Goal: Task Accomplishment & Management: Manage account settings

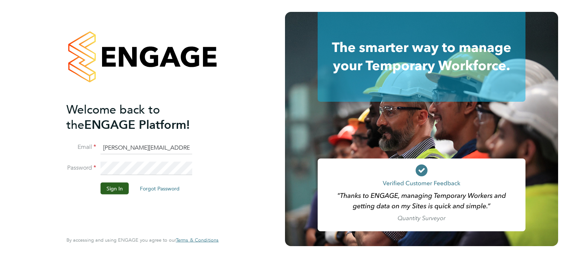
click at [110, 194] on li "Sign In Forgot Password" at bounding box center [138, 191] width 145 height 19
click at [111, 186] on button "Sign In" at bounding box center [115, 188] width 28 height 12
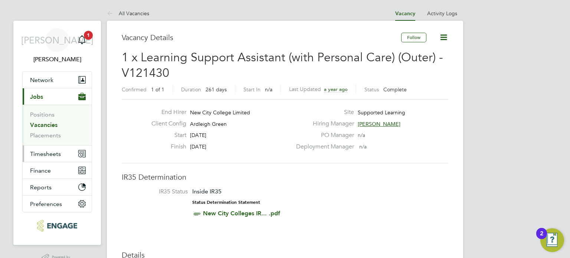
click at [65, 149] on button "Timesheets" at bounding box center [57, 154] width 69 height 16
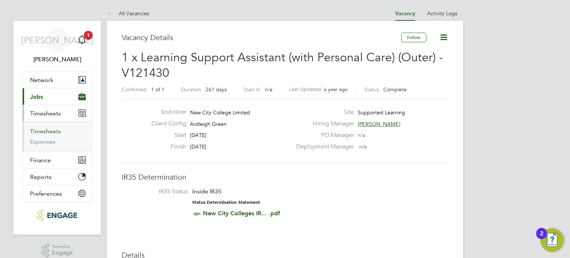
click at [42, 133] on link "Timesheets" at bounding box center [45, 131] width 31 height 7
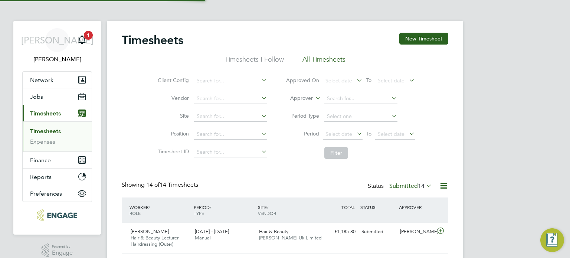
scroll to position [25, 65]
click at [365, 101] on input at bounding box center [360, 99] width 73 height 10
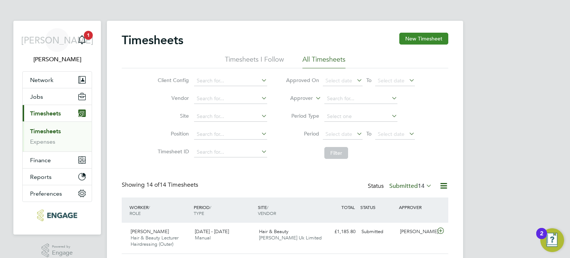
click at [422, 37] on button "New Timesheet" at bounding box center [423, 39] width 49 height 12
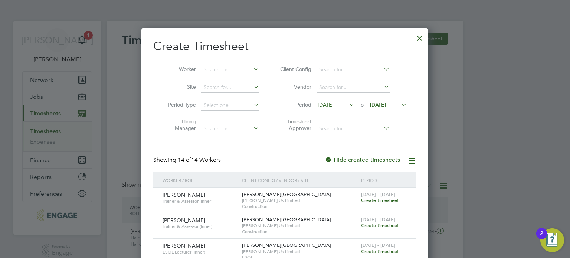
click at [340, 108] on span "15 Sep 2025" at bounding box center [335, 105] width 40 height 10
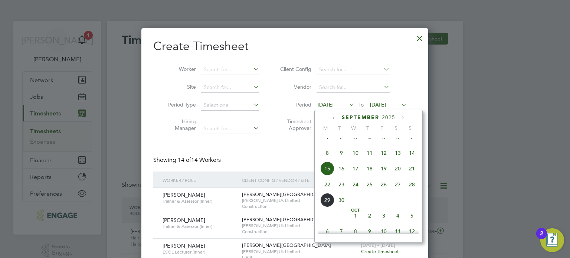
click at [330, 191] on span "22" at bounding box center [327, 184] width 14 height 14
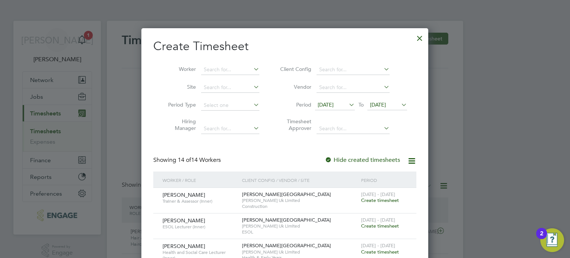
click at [394, 110] on span "22 Sep 2025" at bounding box center [388, 105] width 40 height 10
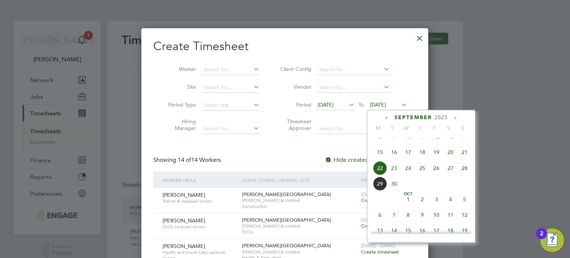
click at [465, 175] on span "28" at bounding box center [465, 168] width 14 height 14
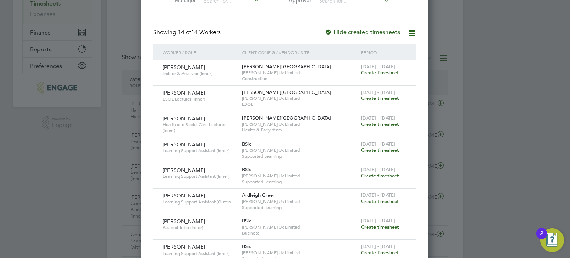
click at [379, 121] on span "Create timesheet" at bounding box center [380, 124] width 38 height 6
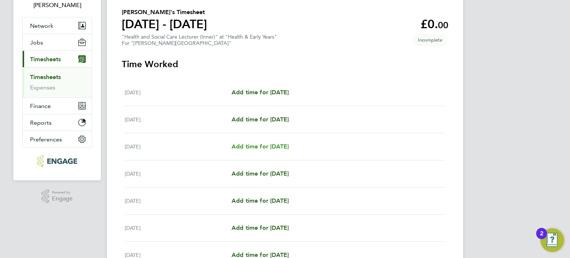
click at [260, 149] on span "Add time for Wed 24 Sep" at bounding box center [260, 146] width 57 height 7
select select "60"
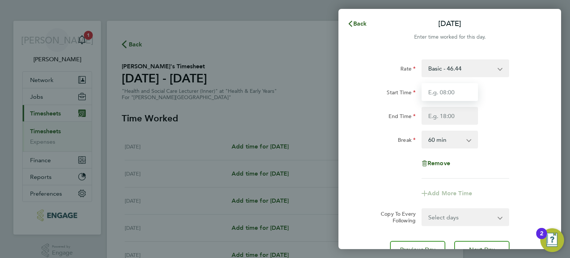
click at [448, 88] on input "Start Time" at bounding box center [450, 92] width 56 height 18
type input "09:00"
click at [442, 113] on input "End Time" at bounding box center [450, 116] width 56 height 18
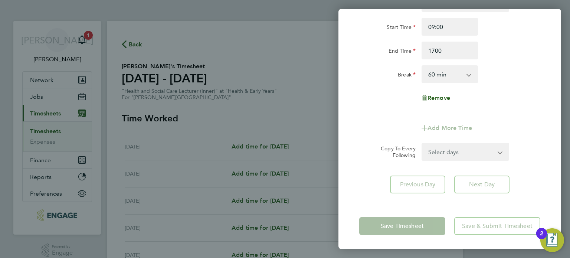
type input "17:00"
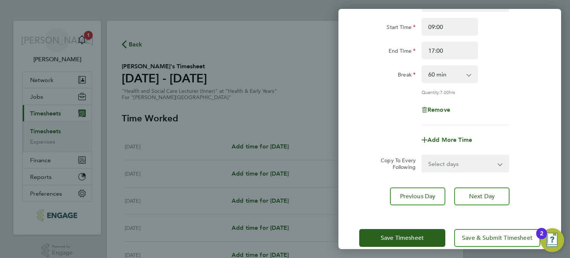
click at [485, 183] on div "Rate Basic - 46.44 Start Time 09:00 End Time 17:00 Break 0 min 15 min 30 min 45…" at bounding box center [450, 99] width 223 height 229
click at [486, 198] on span "Next Day" at bounding box center [482, 196] width 26 height 7
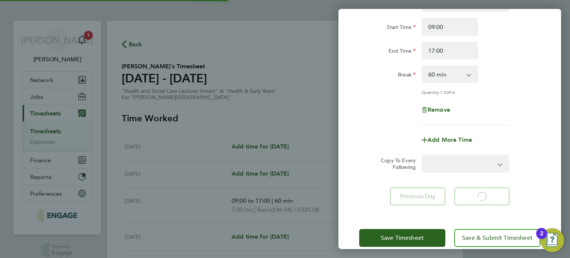
select select "60"
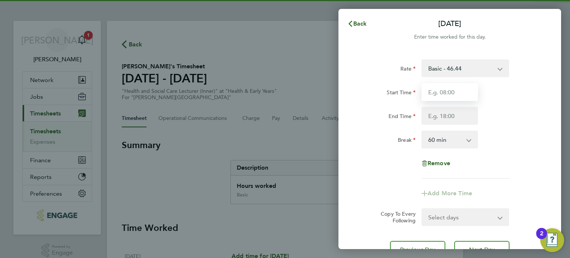
click at [439, 92] on input "Start Time" at bounding box center [450, 92] width 56 height 18
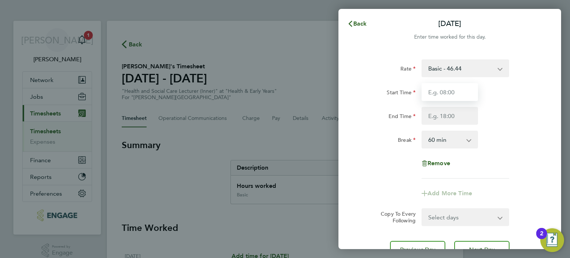
type input "09:00"
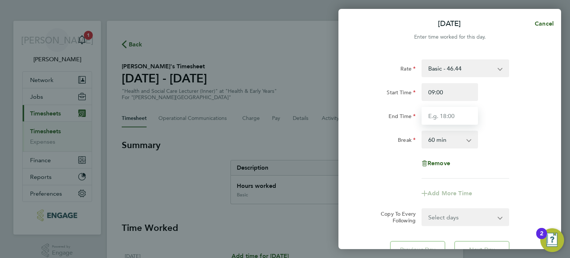
click at [446, 112] on input "End Time" at bounding box center [450, 116] width 56 height 18
type input "17:00"
click at [532, 151] on div "Rate Basic - 46.44 Start Time 09:00 End Time 17:00 Break 0 min 15 min 30 min 45…" at bounding box center [449, 118] width 181 height 119
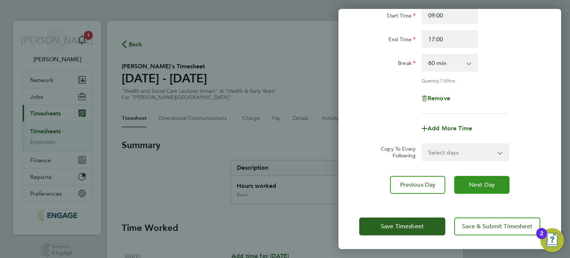
click at [496, 186] on button "Next Day" at bounding box center [481, 185] width 55 height 18
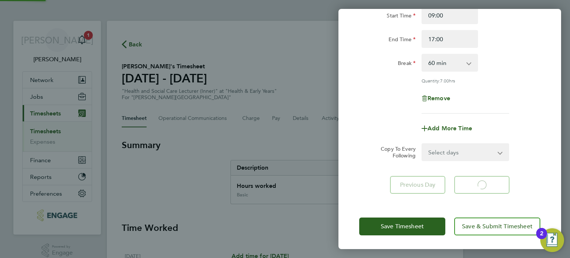
select select "60"
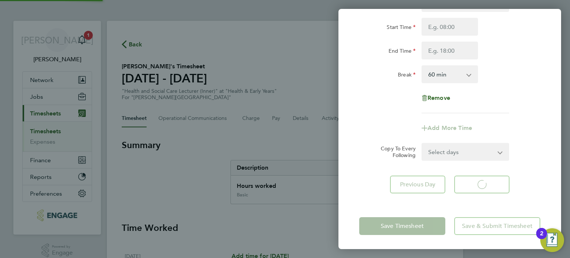
select select "60"
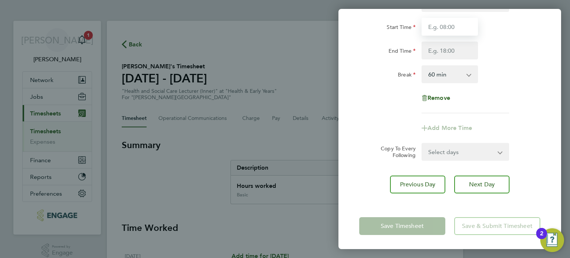
click at [438, 30] on input "Start Time" at bounding box center [450, 27] width 56 height 18
type input "09:00"
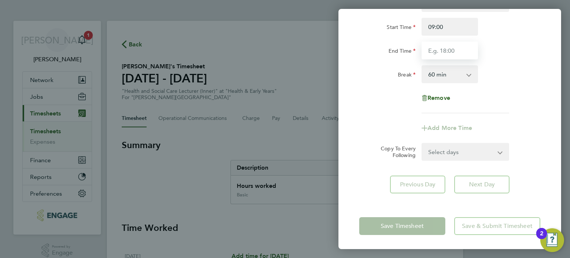
click at [439, 47] on input "End Time" at bounding box center [450, 51] width 56 height 18
type input "17:00"
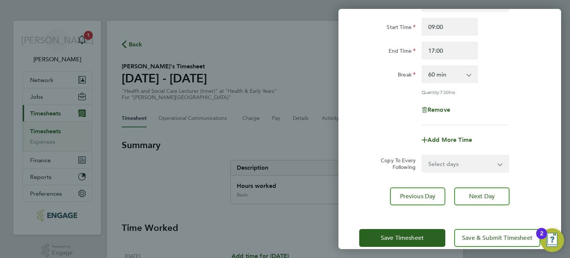
click at [517, 84] on div "Rate Basic - 46.44 Start Time 09:00 End Time 17:00 Break 0 min 15 min 30 min 45…" at bounding box center [449, 59] width 181 height 131
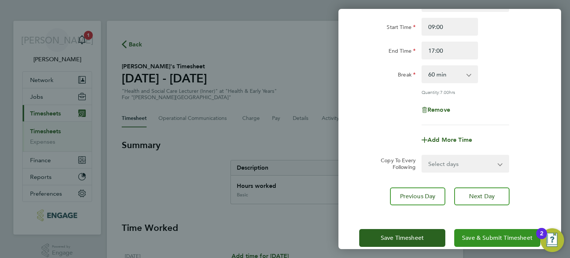
click at [510, 240] on span "Save & Submit Timesheet" at bounding box center [497, 237] width 71 height 7
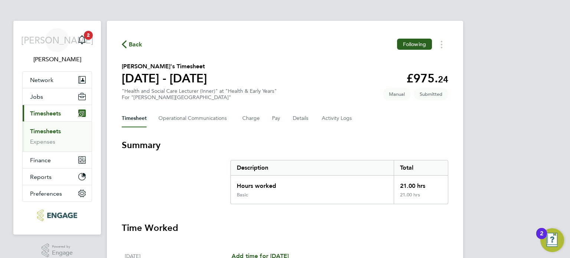
click at [46, 129] on link "Timesheets" at bounding box center [45, 131] width 31 height 7
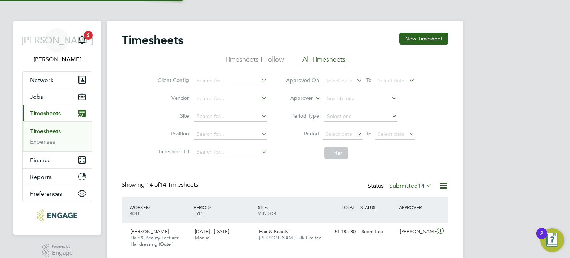
scroll to position [25, 65]
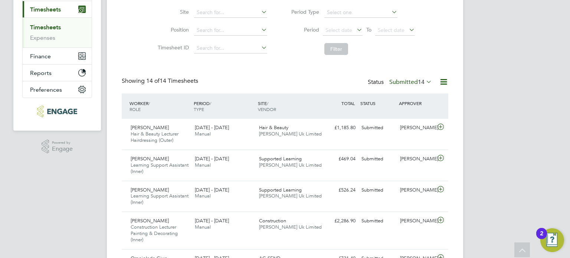
click at [403, 82] on label "Submitted 14" at bounding box center [410, 81] width 43 height 7
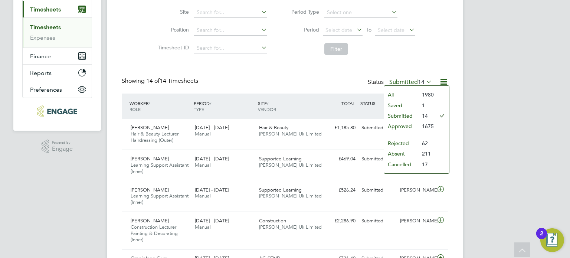
click at [404, 114] on li "Submitted" at bounding box center [401, 116] width 34 height 10
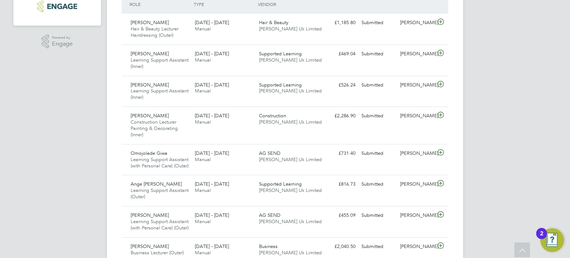
scroll to position [0, 0]
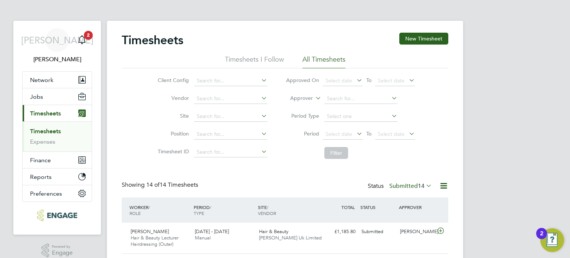
click at [43, 128] on link "Timesheets" at bounding box center [45, 131] width 31 height 7
click at [39, 134] on link "Timesheets" at bounding box center [45, 131] width 31 height 7
click at [37, 142] on link "Expenses" at bounding box center [42, 141] width 25 height 7
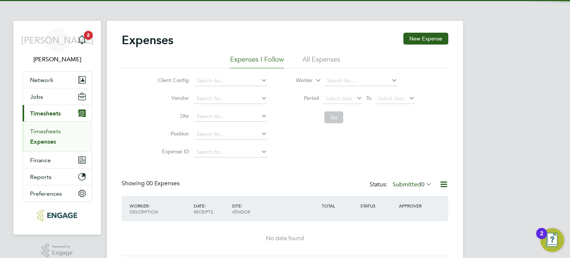
click at [42, 132] on link "Timesheets" at bounding box center [45, 131] width 31 height 7
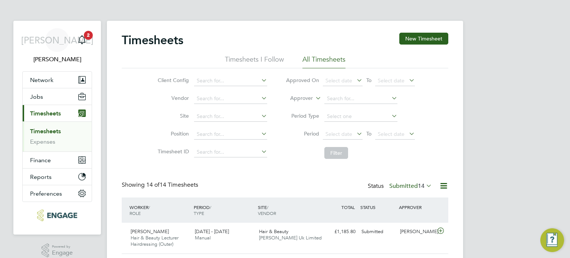
scroll to position [25, 65]
click at [335, 101] on input at bounding box center [360, 99] width 73 height 10
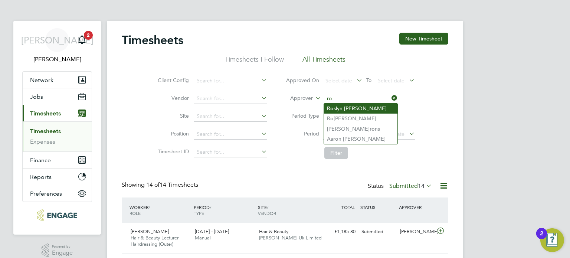
click at [349, 107] on li "Ro slyn O'Garro" at bounding box center [361, 109] width 74 height 10
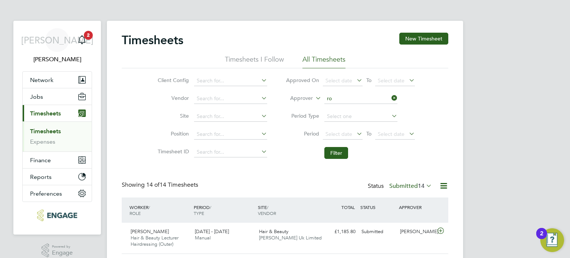
type input "[PERSON_NAME]"
click at [334, 153] on button "Filter" at bounding box center [336, 153] width 24 height 12
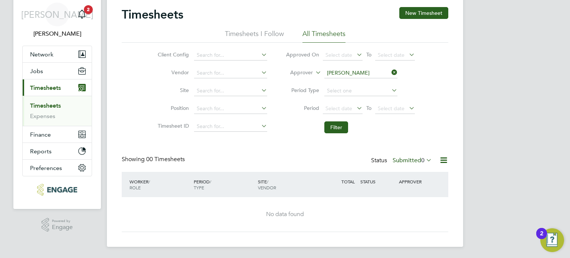
click at [412, 159] on label "Submitted 0" at bounding box center [412, 160] width 39 height 7
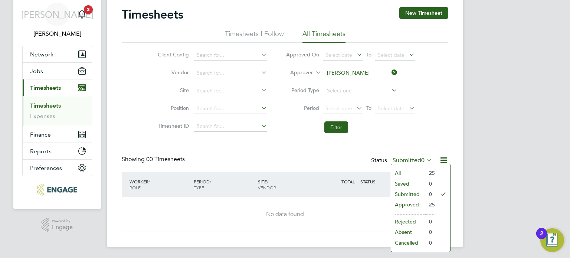
click at [404, 168] on li "All" at bounding box center [408, 173] width 34 height 10
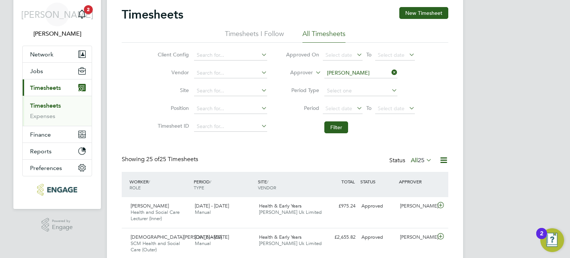
click at [390, 71] on icon at bounding box center [390, 72] width 0 height 10
click at [366, 71] on input at bounding box center [360, 73] width 73 height 10
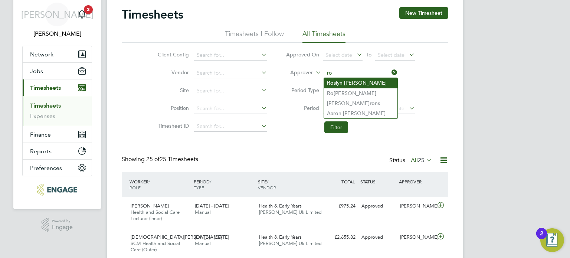
click at [357, 79] on li "Ro slyn O'Garro" at bounding box center [361, 83] width 74 height 10
type input "[PERSON_NAME]"
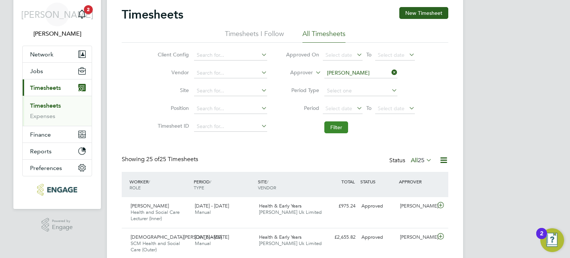
click at [333, 130] on button "Filter" at bounding box center [336, 127] width 24 height 12
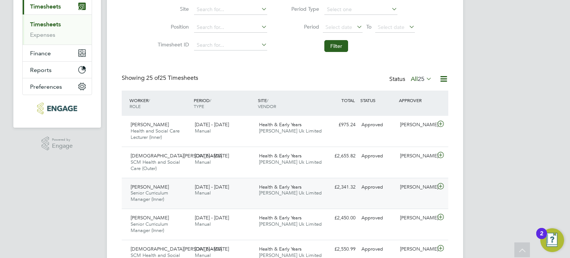
click at [307, 202] on div "Charmaine Mclennon Senior Curriculum Manager (Inner) 22 - 28 Sep 2025 22 - 28 S…" at bounding box center [285, 193] width 327 height 31
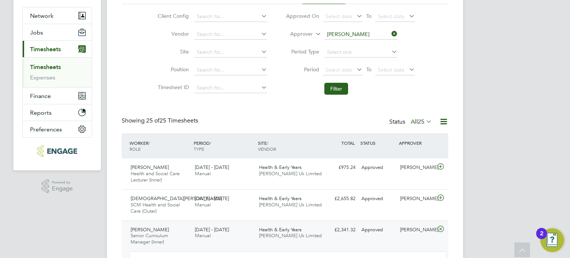
click at [390, 32] on icon at bounding box center [390, 34] width 0 height 10
click at [357, 33] on input at bounding box center [360, 34] width 73 height 10
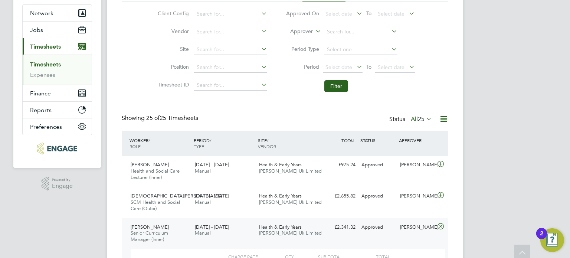
scroll to position [0, 0]
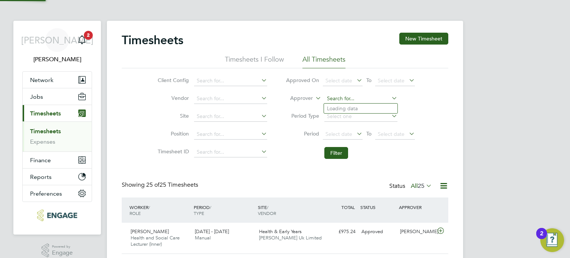
click at [344, 102] on input at bounding box center [360, 99] width 73 height 10
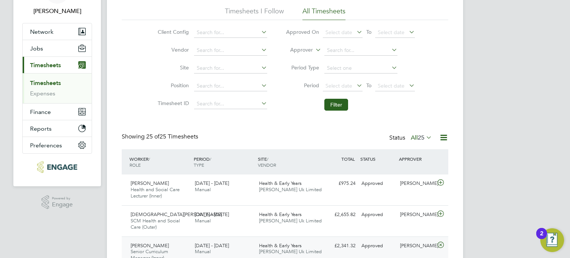
scroll to position [58, 0]
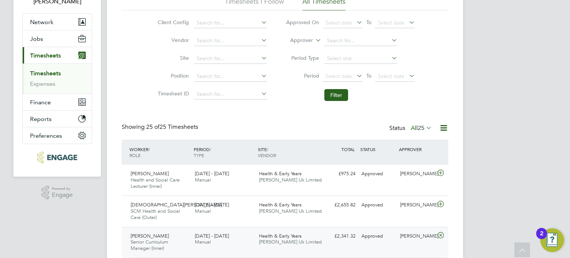
click at [56, 73] on link "Timesheets" at bounding box center [45, 73] width 31 height 7
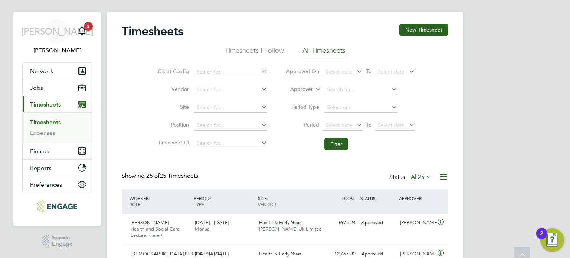
scroll to position [3, 0]
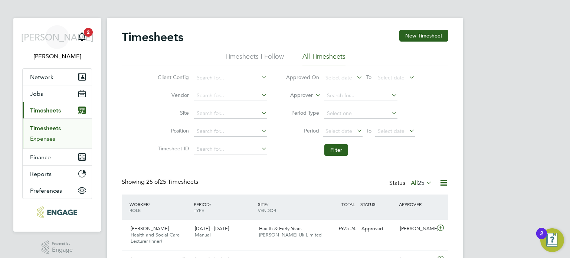
click at [45, 141] on link "Expenses" at bounding box center [42, 138] width 25 height 7
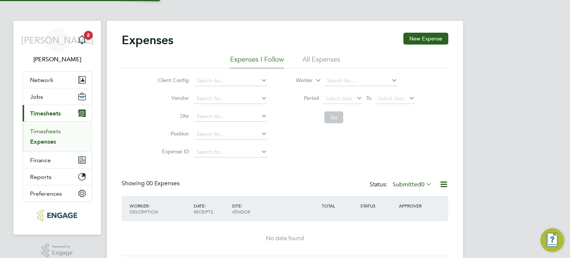
click at [43, 133] on link "Timesheets" at bounding box center [45, 131] width 31 height 7
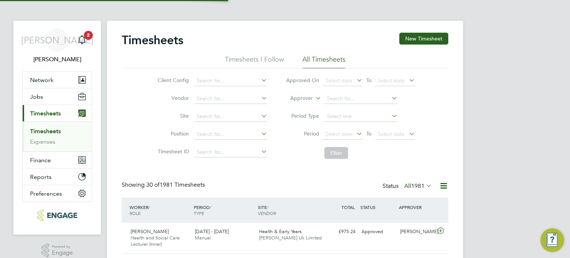
scroll to position [25, 65]
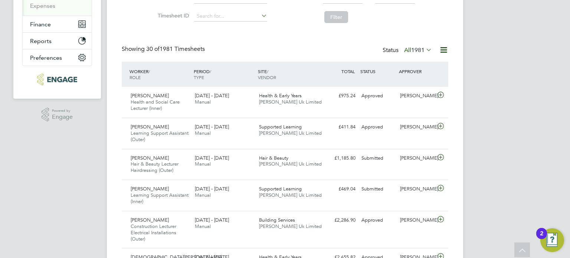
click at [416, 52] on span "1981" at bounding box center [417, 49] width 13 height 7
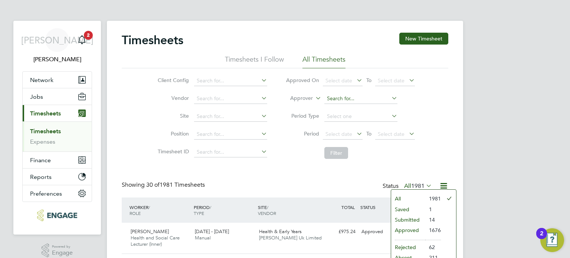
click at [340, 95] on input at bounding box center [360, 99] width 73 height 10
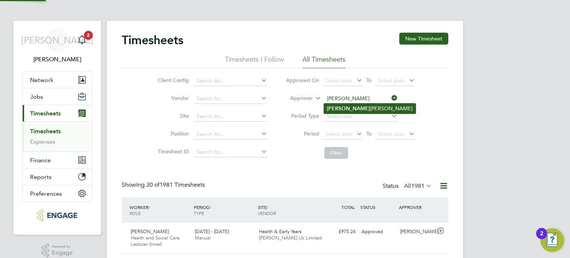
click at [340, 108] on li "Glen Singleton" at bounding box center [370, 109] width 92 height 10
type input "Glen Singleton"
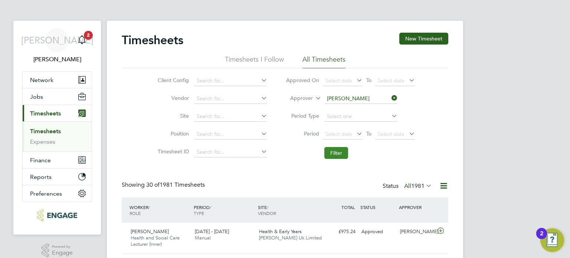
click at [336, 157] on button "Filter" at bounding box center [336, 153] width 24 height 12
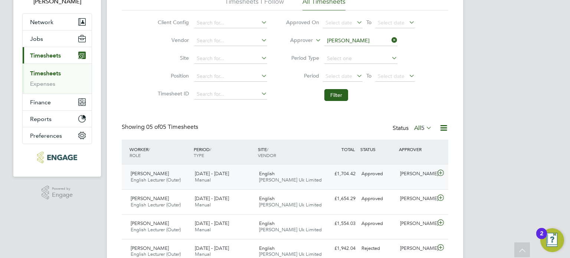
click at [291, 181] on span "[PERSON_NAME] Uk Limited" at bounding box center [290, 180] width 63 height 6
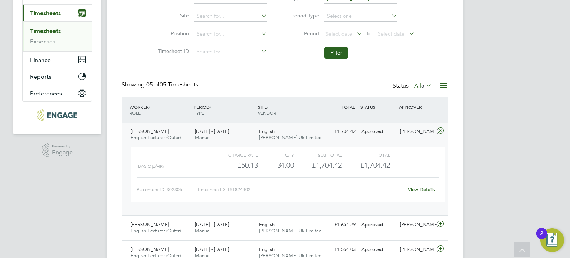
click at [422, 89] on span "5" at bounding box center [422, 85] width 3 height 7
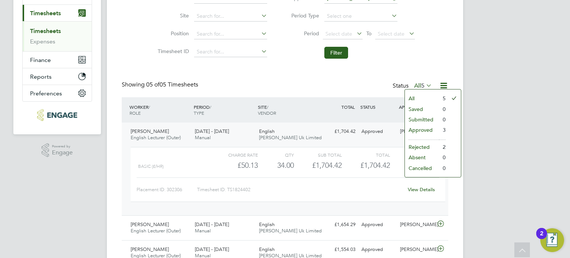
click at [424, 97] on li "All" at bounding box center [422, 98] width 34 height 10
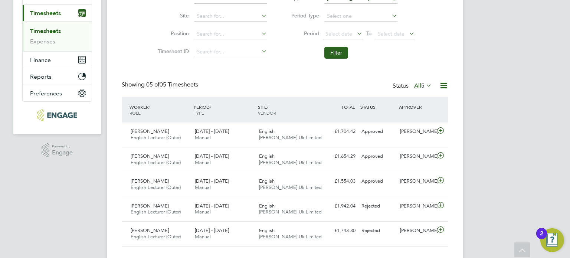
scroll to position [3, 4]
click at [409, 88] on div "Status All 5" at bounding box center [413, 86] width 41 height 10
click at [53, 29] on link "Timesheets" at bounding box center [45, 30] width 31 height 7
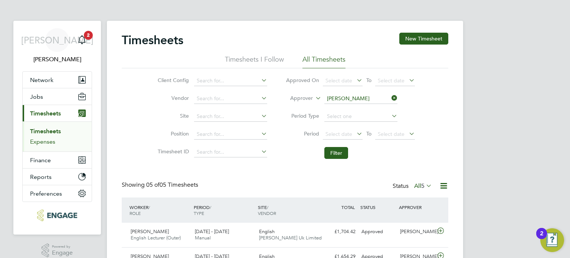
click at [43, 144] on link "Expenses" at bounding box center [42, 141] width 25 height 7
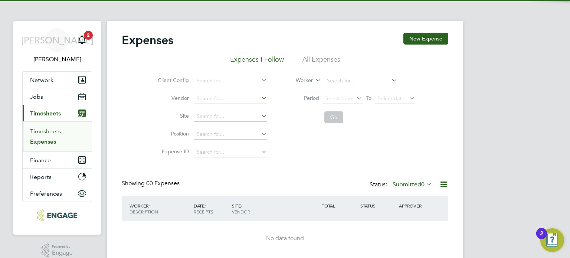
click at [46, 131] on link "Timesheets" at bounding box center [45, 131] width 31 height 7
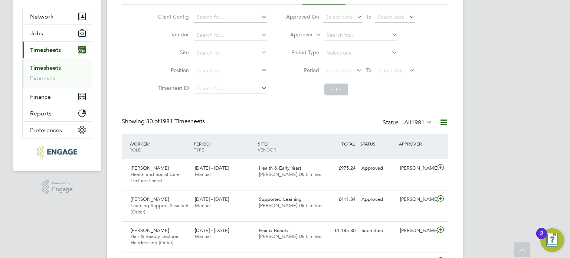
click at [419, 120] on span "1981" at bounding box center [417, 122] width 13 height 7
click at [337, 35] on input at bounding box center [360, 35] width 73 height 10
type input "a"
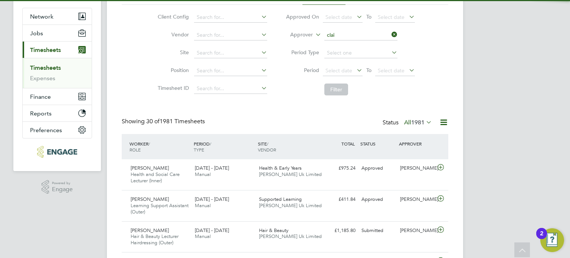
click at [334, 45] on b "Clai" at bounding box center [332, 45] width 10 height 6
type input "[PERSON_NAME]"
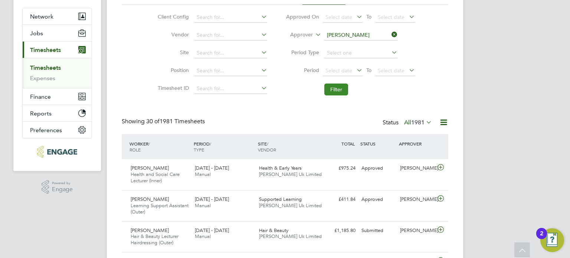
click at [337, 91] on button "Filter" at bounding box center [336, 90] width 24 height 12
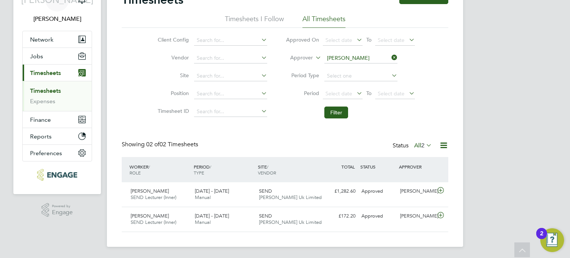
click at [390, 53] on icon at bounding box center [390, 57] width 0 height 10
click at [362, 55] on input at bounding box center [360, 58] width 73 height 10
type input "k"
click at [56, 89] on link "Timesheets" at bounding box center [45, 90] width 31 height 7
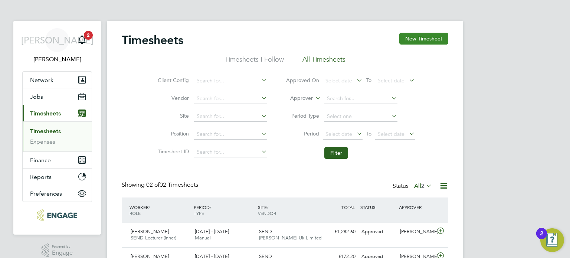
click at [438, 35] on button "New Timesheet" at bounding box center [423, 39] width 49 height 12
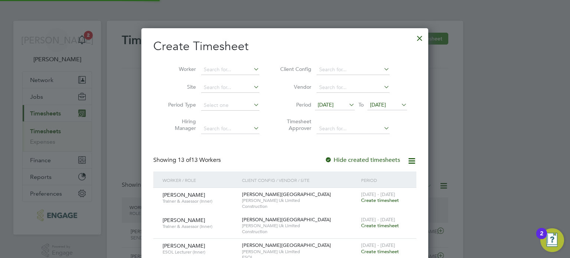
scroll to position [633, 287]
click at [334, 103] on span "15 Sep 2025" at bounding box center [326, 104] width 16 height 7
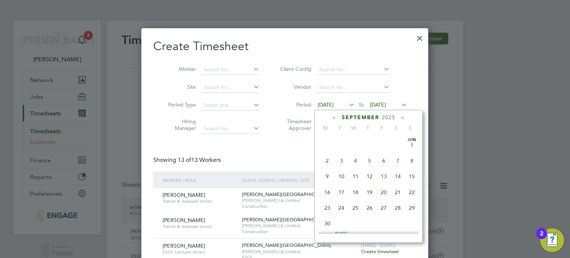
scroll to position [258, 0]
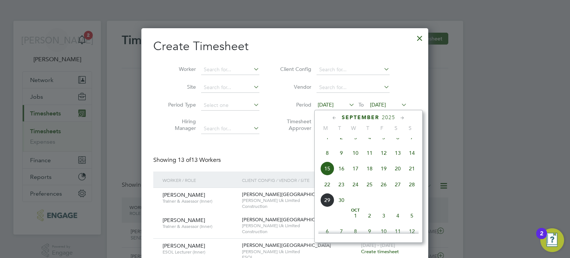
click at [329, 192] on span "22" at bounding box center [327, 184] width 14 height 14
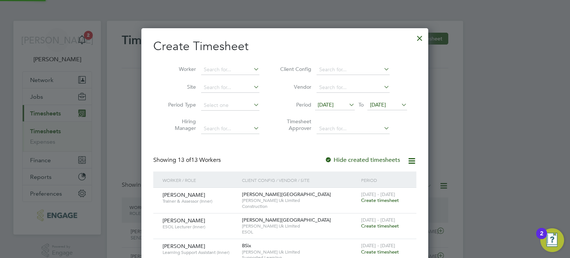
scroll to position [507, 287]
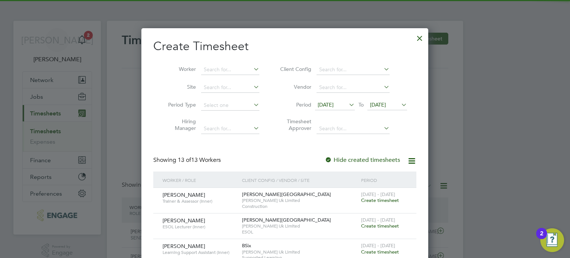
click at [388, 109] on span "22 Sep 2025" at bounding box center [388, 105] width 40 height 10
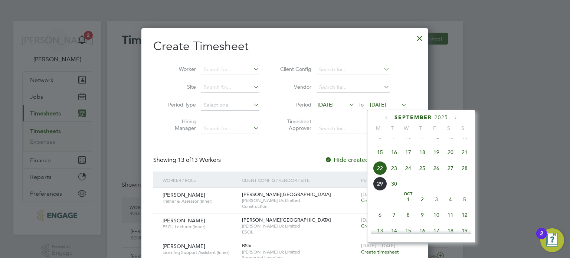
click at [467, 175] on span "28" at bounding box center [465, 168] width 14 height 14
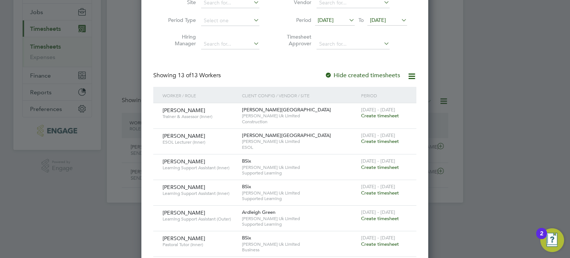
scroll to position [0, 0]
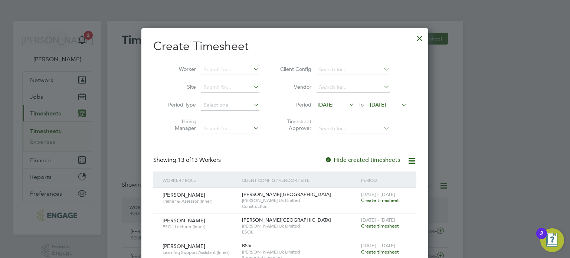
click at [415, 39] on div at bounding box center [419, 36] width 13 height 13
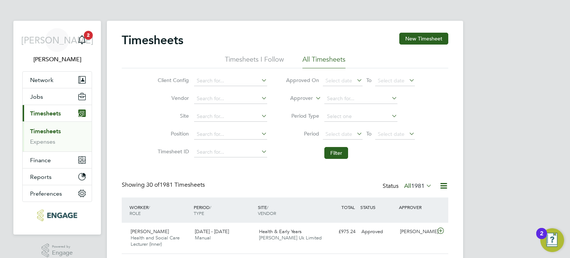
scroll to position [25, 65]
click at [62, 82] on button "Network" at bounding box center [57, 80] width 69 height 16
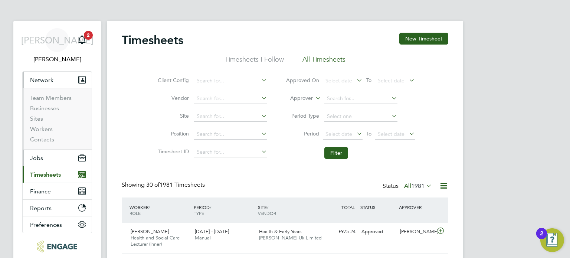
click at [50, 151] on button "Jobs" at bounding box center [57, 158] width 69 height 16
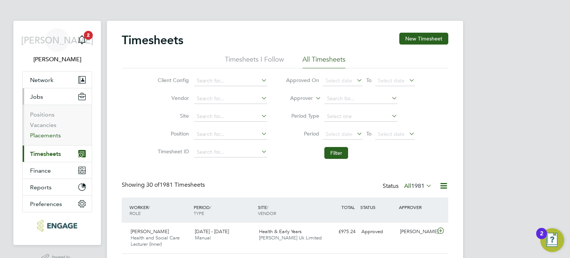
click at [46, 133] on link "Placements" at bounding box center [45, 135] width 31 height 7
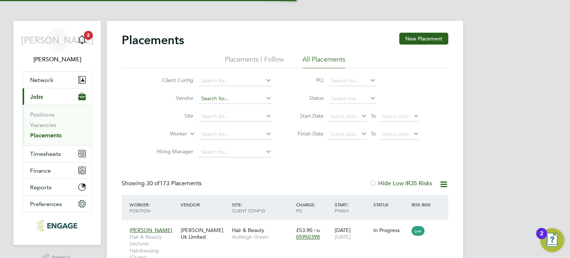
click at [216, 99] on input at bounding box center [235, 99] width 73 height 10
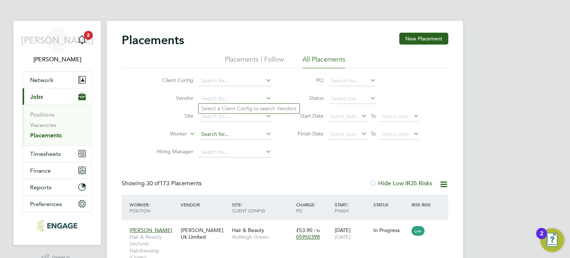
click at [223, 136] on input at bounding box center [235, 134] width 73 height 10
click at [218, 156] on li "Desm ond Parke" at bounding box center [257, 154] width 116 height 10
type input "[PERSON_NAME]"
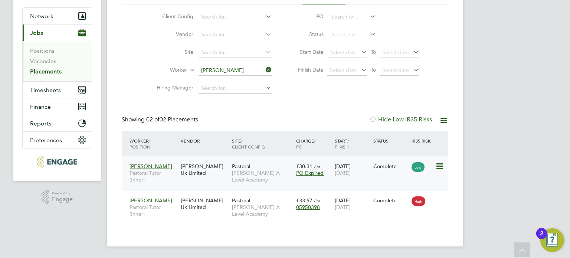
click at [405, 177] on div "Desmond Parke Pastoral Tutor (Inner) Morgan Hunt Uk Limited Pastoral Attlee A L…" at bounding box center [285, 173] width 327 height 34
click at [362, 181] on div "Desmond Parke Pastoral Tutor (Inner) Morgan Hunt Uk Limited Pastoral Attlee A L…" at bounding box center [285, 173] width 327 height 34
click at [237, 172] on span "Attlee A Level Academy" at bounding box center [262, 176] width 61 height 13
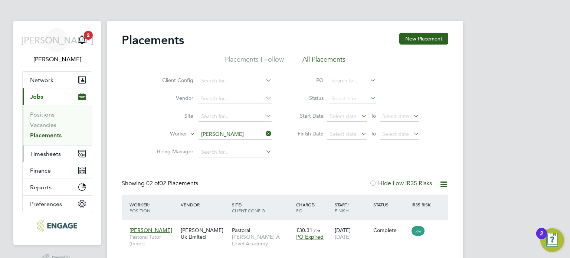
click at [61, 160] on button "Timesheets" at bounding box center [57, 154] width 69 height 16
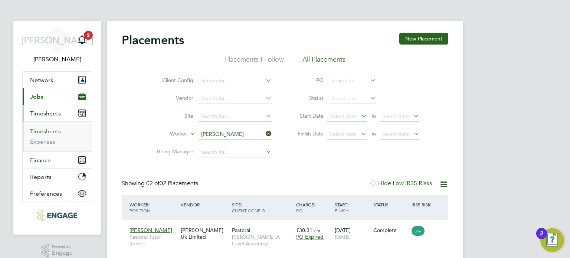
click at [48, 130] on link "Timesheets" at bounding box center [45, 131] width 31 height 7
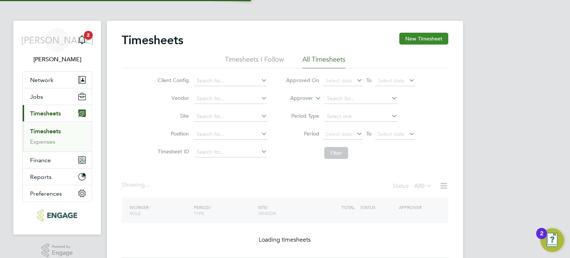
click at [434, 39] on button "New Timesheet" at bounding box center [423, 39] width 49 height 12
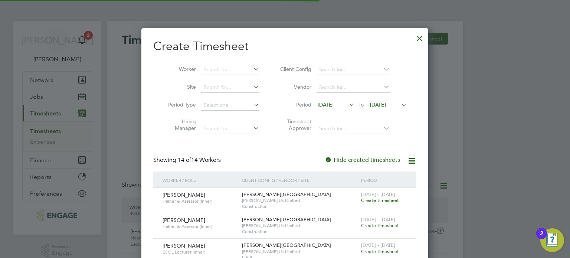
scroll to position [25, 65]
click at [334, 102] on span "15 Sep 2025" at bounding box center [326, 104] width 16 height 7
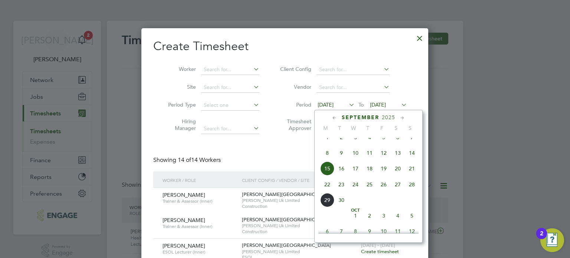
click at [327, 191] on span "22" at bounding box center [327, 184] width 14 height 14
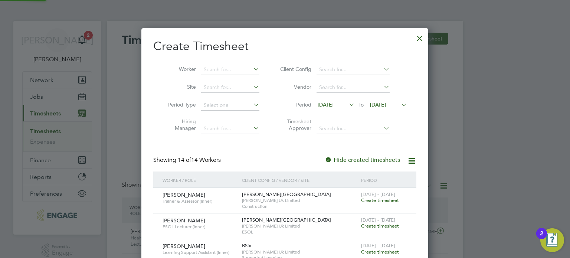
click at [398, 112] on li "Period 22 Sep 2025 To 22 Sep 2025" at bounding box center [343, 106] width 148 height 18
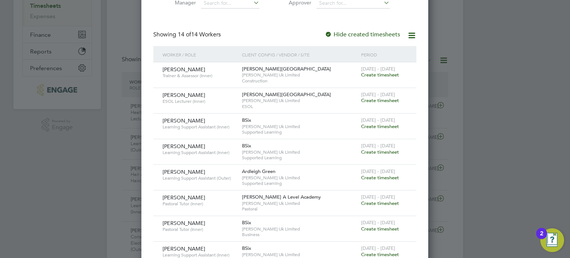
click at [367, 202] on span "Create timesheet" at bounding box center [380, 203] width 38 height 6
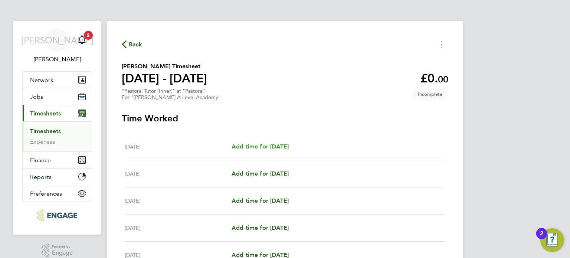
click at [258, 147] on span "Add time for Mon 22 Sep" at bounding box center [260, 146] width 57 height 7
select select "60"
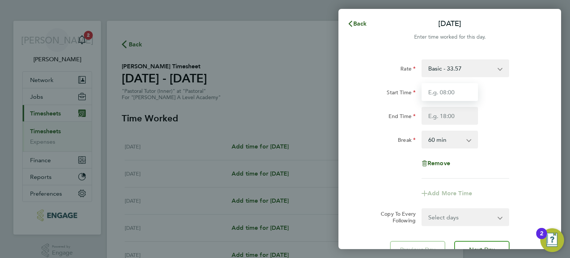
click at [444, 86] on input "Start Time" at bounding box center [450, 92] width 56 height 18
type input "09:00"
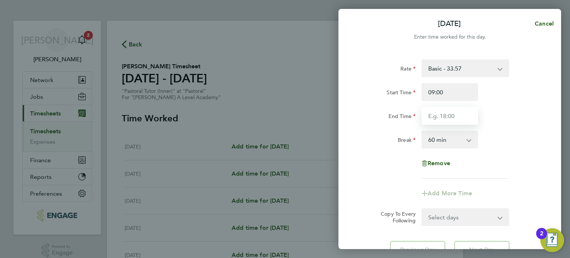
click at [446, 112] on input "End Time" at bounding box center [450, 116] width 56 height 18
type input "17:00"
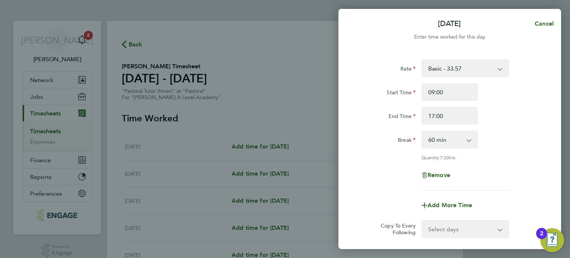
click at [529, 183] on app-timesheet-line-form-group "Rate Basic - 33.57 Start Time 09:00 End Time 17:00 Break 0 min 15 min 30 min 45…" at bounding box center [449, 136] width 181 height 155
click at [529, 183] on div "Remove" at bounding box center [449, 175] width 187 height 18
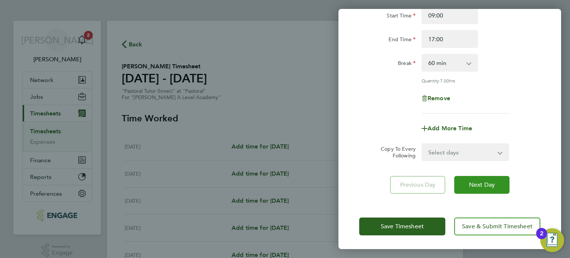
click at [481, 181] on span "Next Day" at bounding box center [482, 184] width 26 height 7
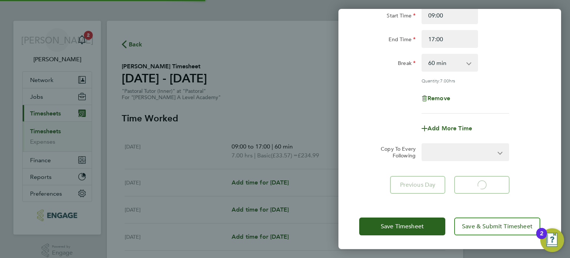
select select "60"
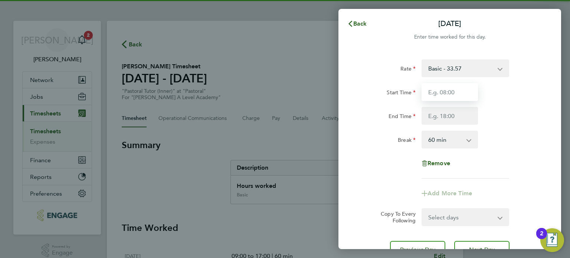
click at [429, 87] on input "Start Time" at bounding box center [450, 92] width 56 height 18
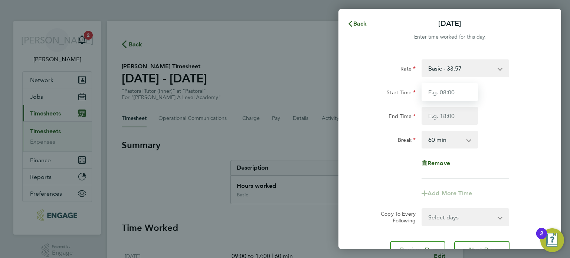
type input "09:00"
click at [445, 111] on input "End Time" at bounding box center [450, 116] width 56 height 18
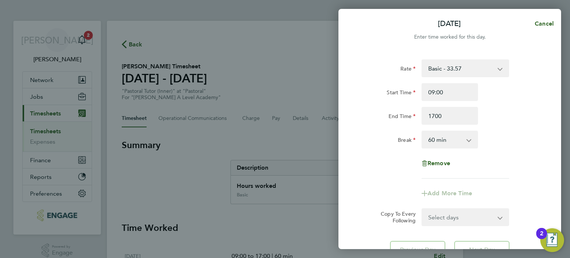
type input "17:00"
click at [521, 153] on div "Rate Basic - 33.57 Start Time 09:00 End Time 17:00 Break 0 min 15 min 30 min 45…" at bounding box center [449, 118] width 181 height 119
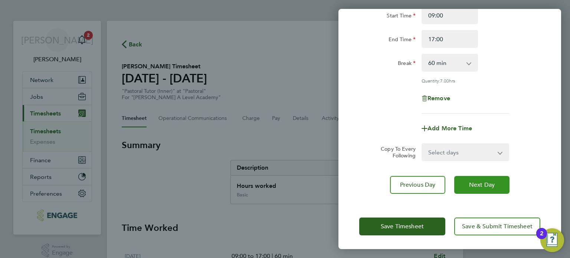
click at [492, 187] on span "Next Day" at bounding box center [482, 184] width 26 height 7
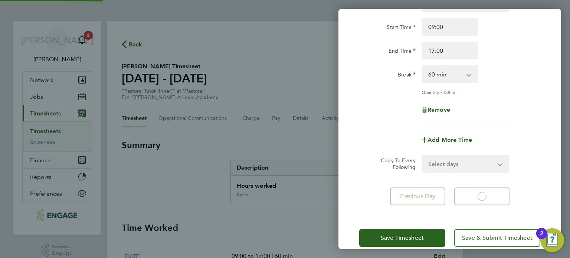
select select "60"
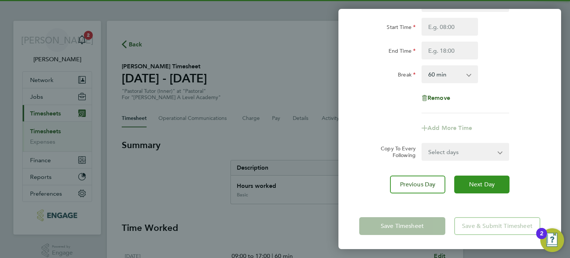
click at [492, 187] on span "Next Day" at bounding box center [482, 184] width 26 height 7
select select "60"
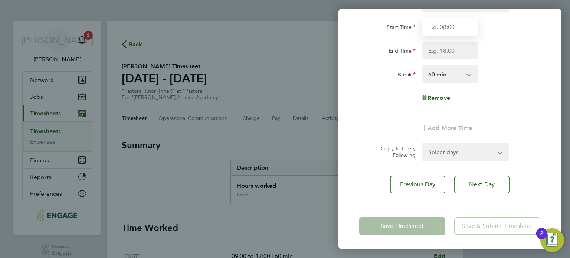
click at [450, 26] on input "Start Time" at bounding box center [450, 27] width 56 height 18
type input "09:00"
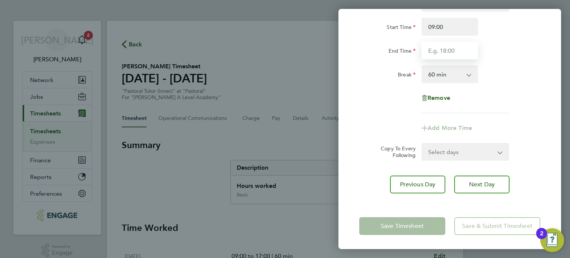
click at [442, 45] on input "End Time" at bounding box center [450, 51] width 56 height 18
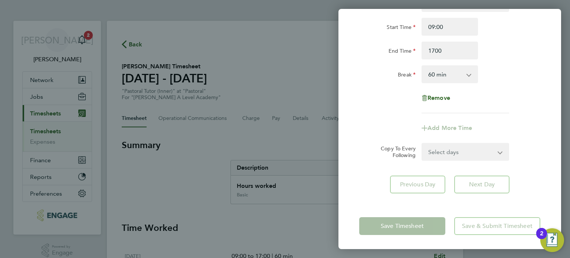
type input "17:00"
click at [493, 102] on div "Remove" at bounding box center [449, 98] width 187 height 18
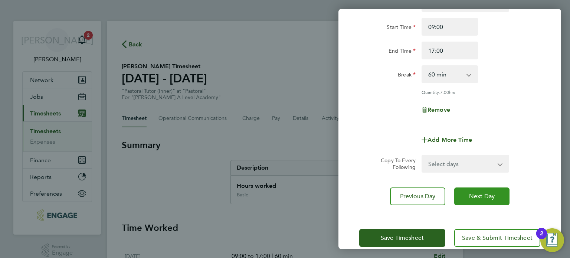
click at [500, 193] on button "Next Day" at bounding box center [481, 196] width 55 height 18
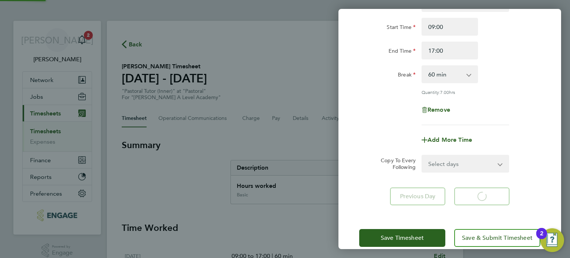
select select "60"
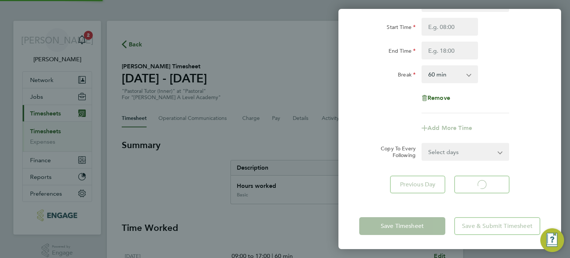
select select "60"
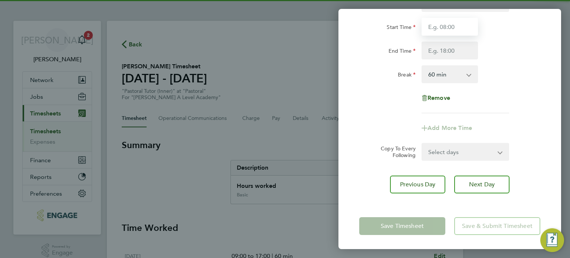
click at [454, 26] on input "Start Time" at bounding box center [450, 27] width 56 height 18
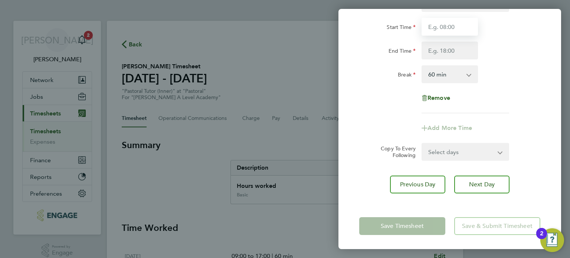
type input "09:00"
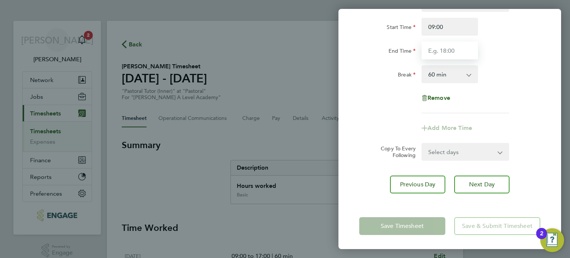
click at [451, 49] on input "End Time" at bounding box center [450, 51] width 56 height 18
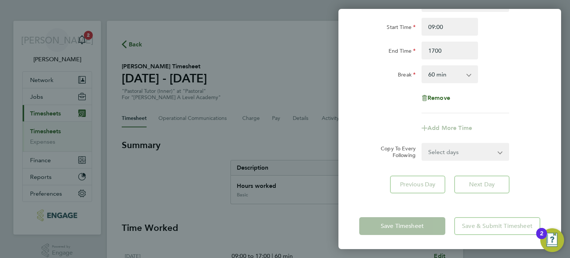
type input "17:00"
click at [503, 77] on div "Break 0 min 15 min 30 min 45 min 60 min 75 min 90 min" at bounding box center [449, 74] width 187 height 18
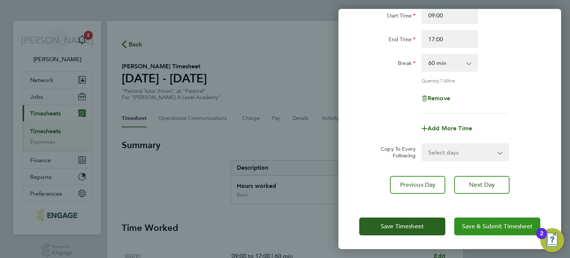
click at [489, 228] on span "Save & Submit Timesheet" at bounding box center [497, 226] width 71 height 7
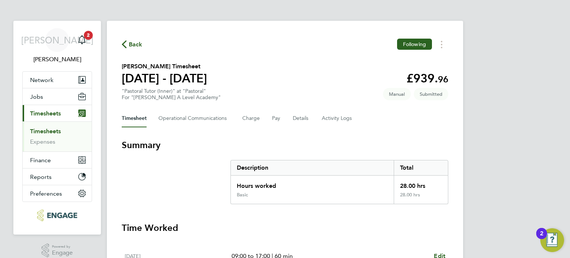
click at [55, 127] on ul "Timesheets Expenses" at bounding box center [57, 136] width 69 height 30
click at [52, 131] on link "Timesheets" at bounding box center [45, 131] width 31 height 7
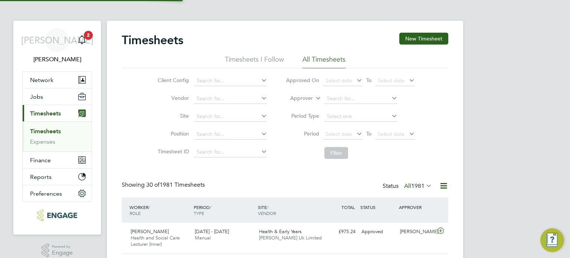
scroll to position [25, 65]
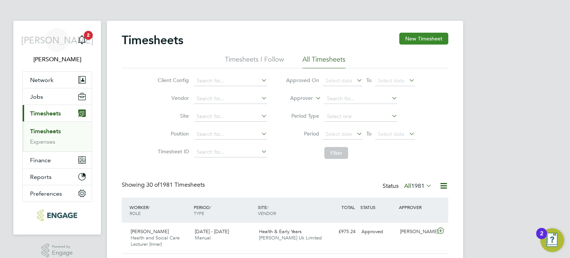
click at [426, 37] on button "New Timesheet" at bounding box center [423, 39] width 49 height 12
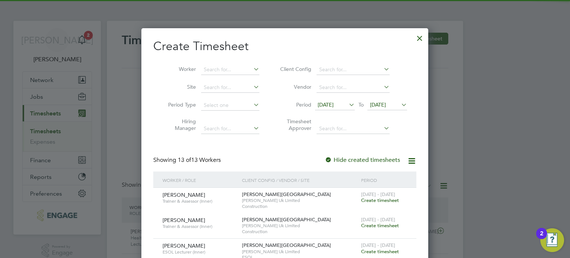
click at [334, 106] on span "15 Sep 2025" at bounding box center [326, 104] width 16 height 7
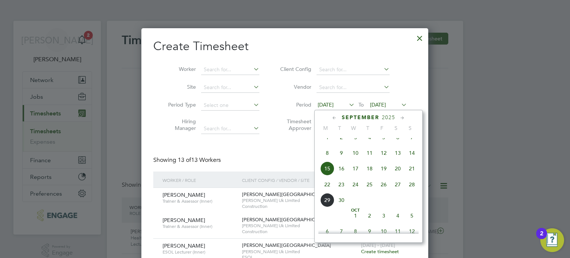
click at [327, 192] on span "22" at bounding box center [327, 184] width 14 height 14
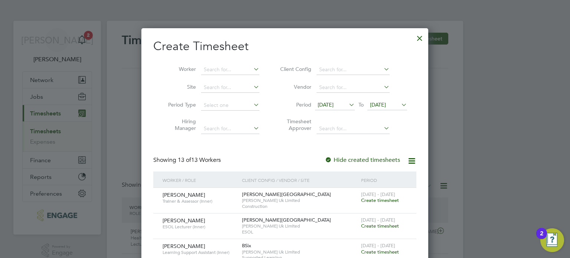
click at [420, 36] on div at bounding box center [419, 36] width 13 height 13
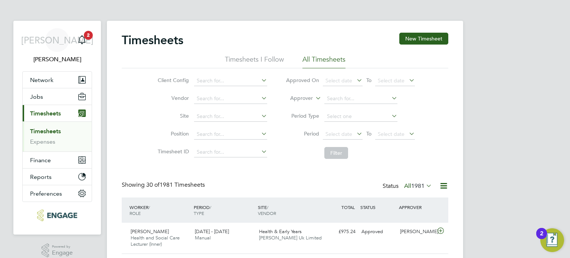
click at [44, 131] on link "Timesheets" at bounding box center [45, 131] width 31 height 7
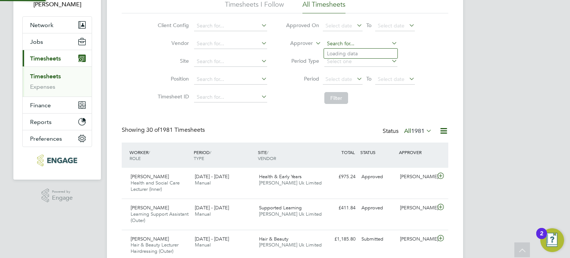
click at [334, 39] on input at bounding box center [360, 44] width 73 height 10
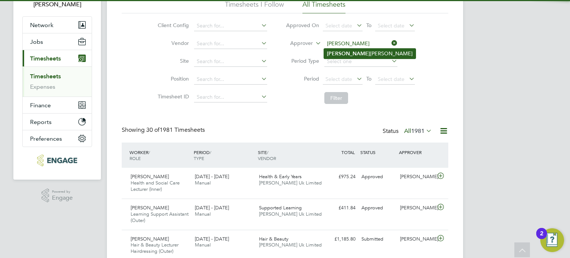
click at [339, 55] on li "Glen Singleton" at bounding box center [370, 54] width 92 height 10
type input "Glen Singleton"
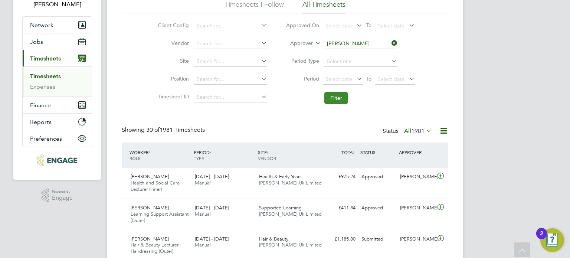
click at [331, 101] on button "Filter" at bounding box center [336, 98] width 24 height 12
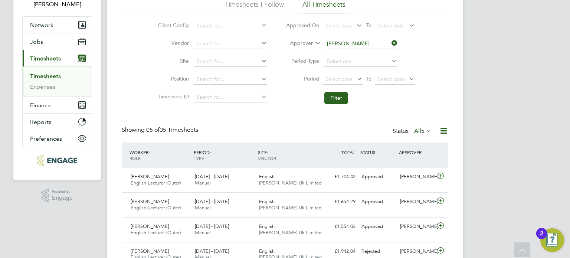
click at [390, 44] on icon at bounding box center [390, 43] width 0 height 10
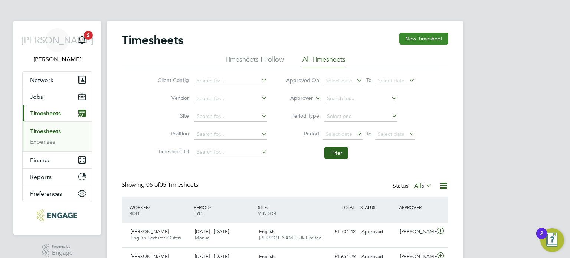
click at [441, 43] on button "New Timesheet" at bounding box center [423, 39] width 49 height 12
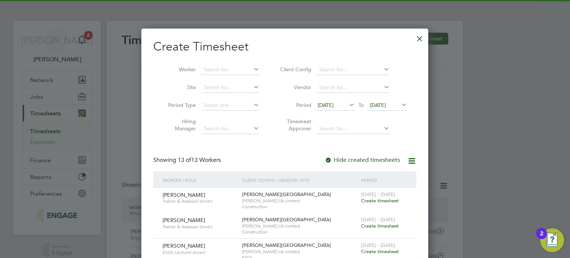
click at [348, 99] on icon at bounding box center [348, 104] width 0 height 10
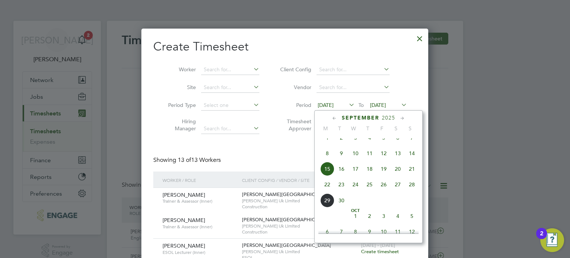
click at [327, 192] on span "22" at bounding box center [327, 184] width 14 height 14
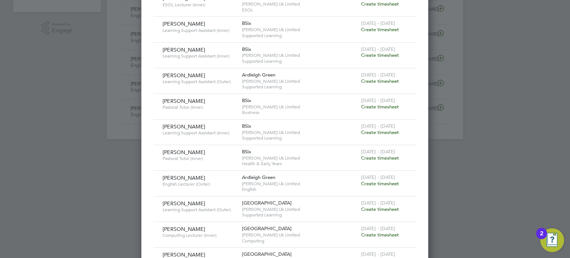
click at [377, 157] on span "Create timesheet" at bounding box center [380, 158] width 38 height 6
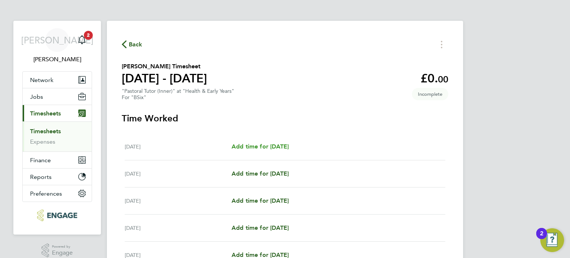
click at [271, 143] on span "Add time for Mon 22 Sep" at bounding box center [260, 146] width 57 height 7
select select "60"
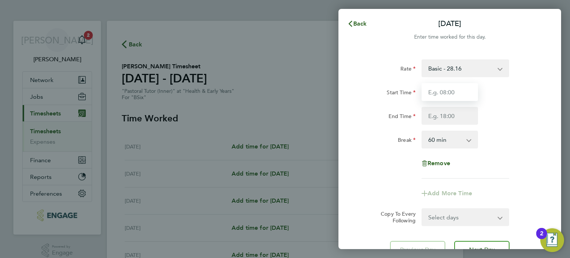
click at [443, 96] on input "Start Time" at bounding box center [450, 92] width 56 height 18
type input "09:00"
click at [443, 114] on input "End Time" at bounding box center [450, 116] width 56 height 18
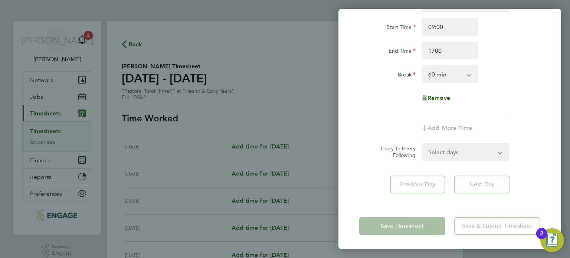
type input "17:00"
click at [536, 173] on div "Rate Basic - 28.16 Start Time 09:00 End Time 17:00 Break 0 min 15 min 30 min 45…" at bounding box center [450, 93] width 223 height 217
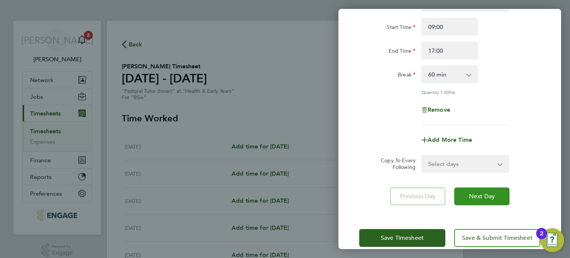
click at [492, 193] on span "Next Day" at bounding box center [482, 196] width 26 height 7
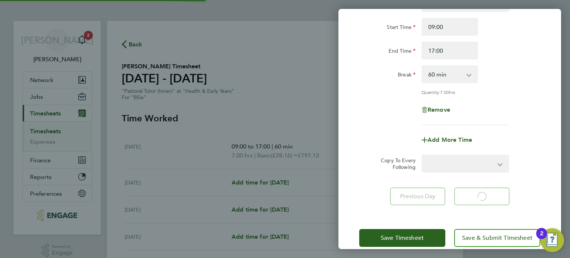
select select "60"
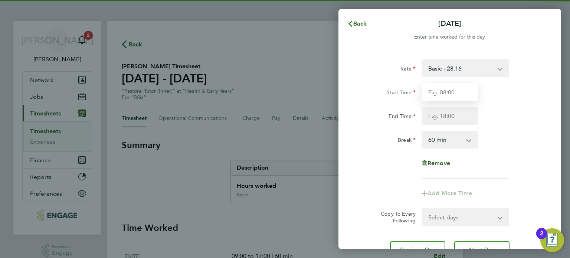
click at [442, 87] on input "Start Time" at bounding box center [450, 92] width 56 height 18
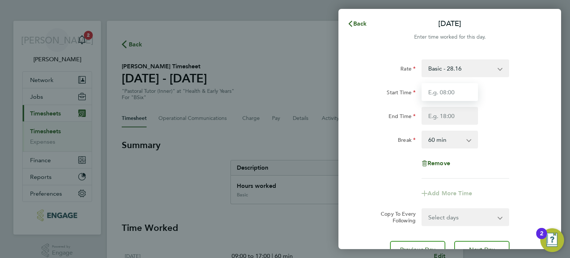
type input "09:00"
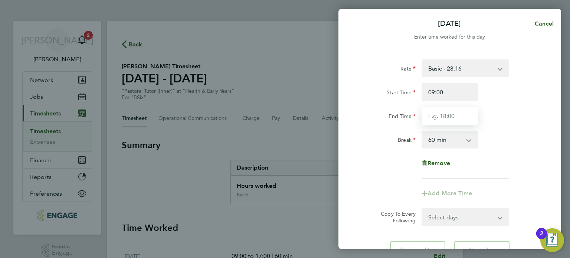
click at [441, 117] on input "End Time" at bounding box center [450, 116] width 56 height 18
type input "17:00"
click at [530, 162] on div "Rate Basic - 28.16 Start Time 09:00 End Time 17:00 Break 0 min 15 min 30 min 45…" at bounding box center [449, 118] width 181 height 119
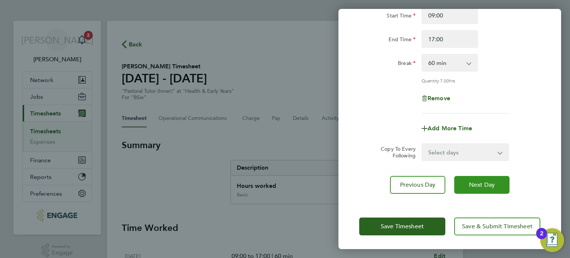
click at [483, 181] on span "Next Day" at bounding box center [482, 184] width 26 height 7
select select "60"
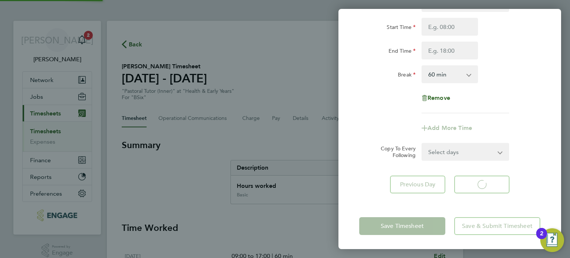
select select "60"
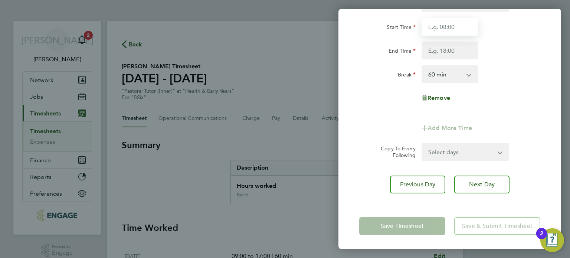
click at [438, 33] on input "Start Time" at bounding box center [450, 27] width 56 height 18
type input "09:00"
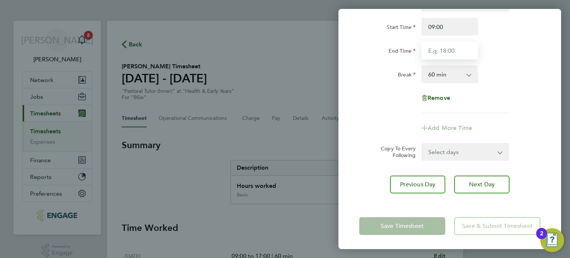
click at [446, 48] on input "End Time" at bounding box center [450, 51] width 56 height 18
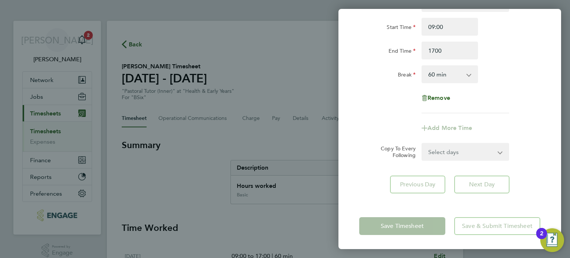
type input "17:00"
click at [523, 85] on div "Rate Basic - 28.16 Start Time 09:00 End Time 17:00 Break 0 min 15 min 30 min 45…" at bounding box center [449, 53] width 181 height 119
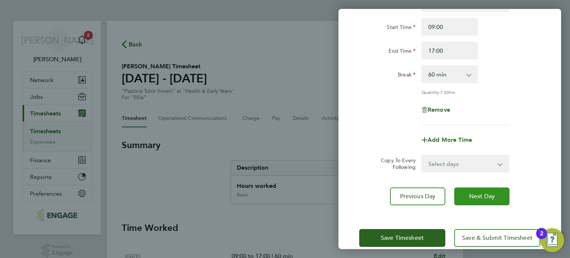
click at [491, 199] on button "Next Day" at bounding box center [481, 196] width 55 height 18
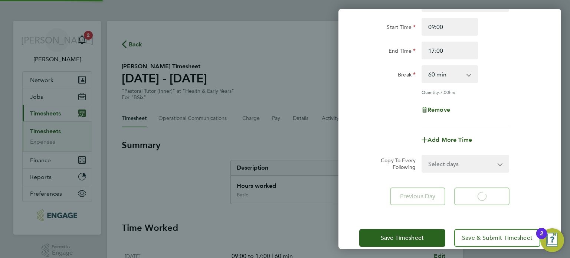
select select "60"
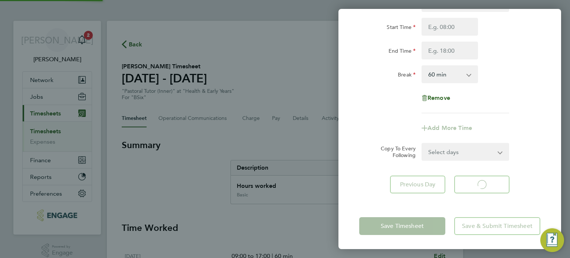
select select "60"
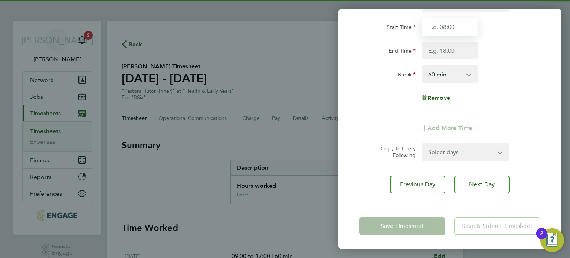
click at [440, 20] on input "Start Time" at bounding box center [450, 27] width 56 height 18
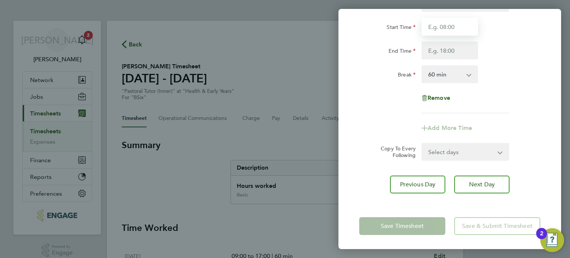
type input "09:00"
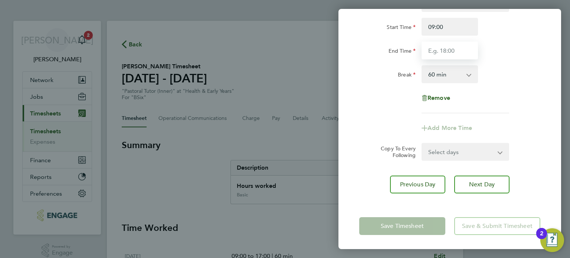
click at [450, 52] on input "End Time" at bounding box center [450, 51] width 56 height 18
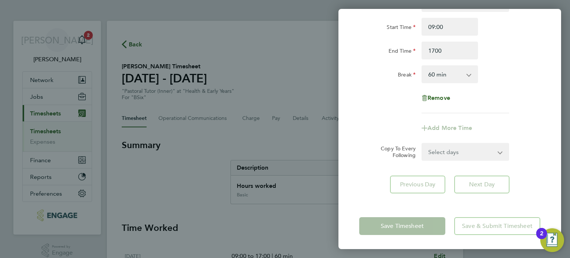
type input "17:00"
click at [503, 84] on div "Rate Basic - 28.16 Start Time 09:00 End Time 17:00 Break 0 min 15 min 30 min 45…" at bounding box center [449, 53] width 181 height 119
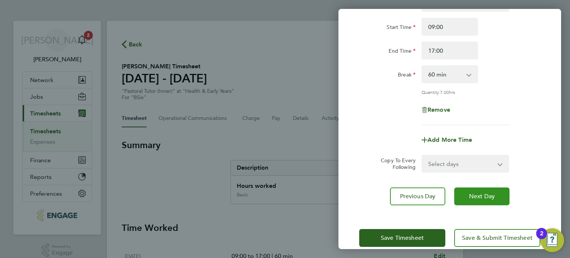
click at [486, 195] on span "Next Day" at bounding box center [482, 196] width 26 height 7
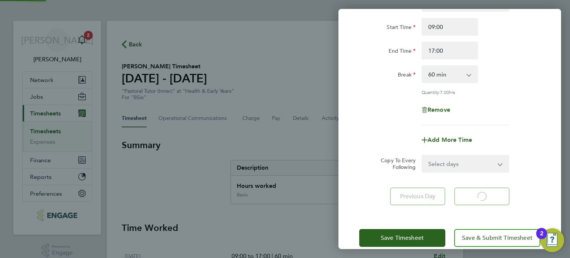
select select "60"
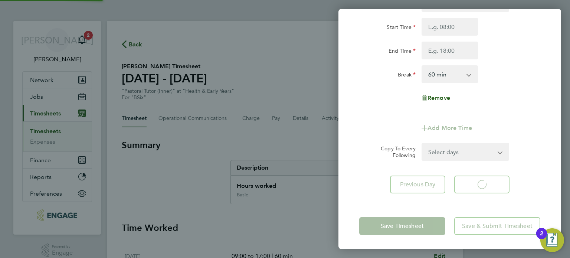
select select "60"
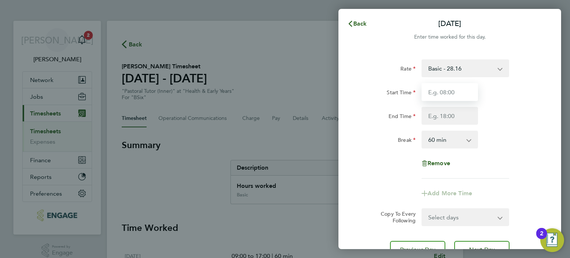
click at [446, 87] on input "Start Time" at bounding box center [450, 92] width 56 height 18
type input "08:30"
drag, startPoint x: 456, startPoint y: 119, endPoint x: 453, endPoint y: 111, distance: 8.5
click at [456, 119] on input "End Time" at bounding box center [450, 116] width 56 height 18
click at [463, 92] on input "08:30" at bounding box center [450, 92] width 56 height 18
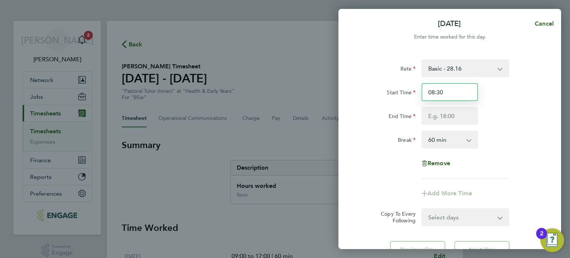
drag, startPoint x: 463, startPoint y: 92, endPoint x: 388, endPoint y: 91, distance: 75.0
click at [388, 91] on div "Start Time 08:30" at bounding box center [449, 92] width 187 height 18
click at [460, 97] on input "Start Time" at bounding box center [450, 92] width 56 height 18
type input "09:00"
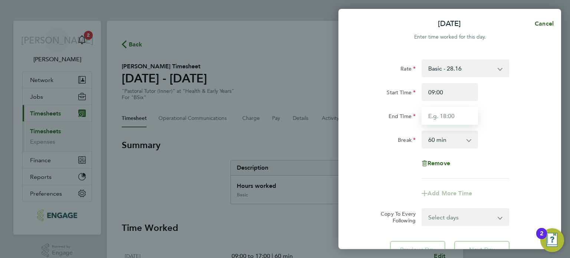
click at [447, 116] on input "End Time" at bounding box center [450, 116] width 56 height 18
type input "17:00"
click at [502, 145] on div "Break 0 min 15 min 30 min 45 min 60 min 75 min 90 min" at bounding box center [449, 140] width 187 height 18
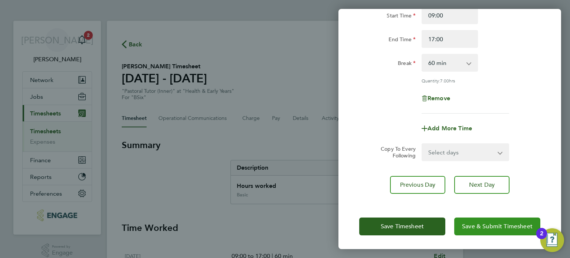
click at [490, 230] on button "Save & Submit Timesheet" at bounding box center [497, 227] width 86 height 18
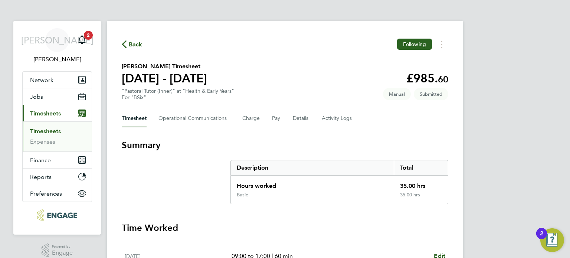
click at [53, 133] on link "Timesheets" at bounding box center [45, 131] width 31 height 7
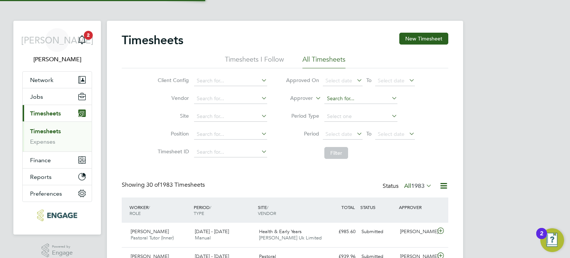
scroll to position [25, 65]
click at [353, 97] on input at bounding box center [360, 99] width 73 height 10
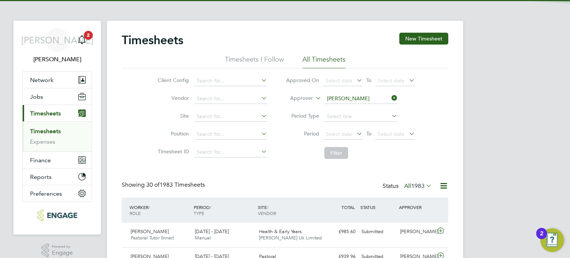
click at [337, 108] on b "Kerr" at bounding box center [348, 108] width 43 height 6
type input "[PERSON_NAME]"
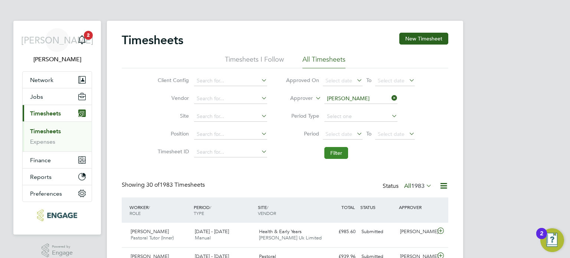
click at [337, 148] on button "Filter" at bounding box center [336, 153] width 24 height 12
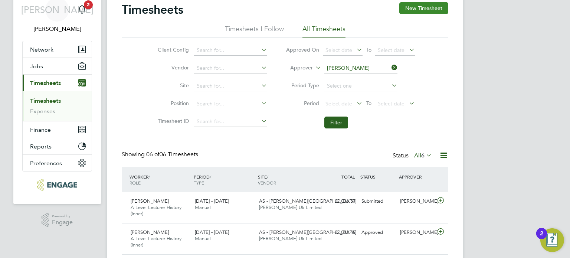
click at [432, 7] on button "New Timesheet" at bounding box center [423, 8] width 49 height 12
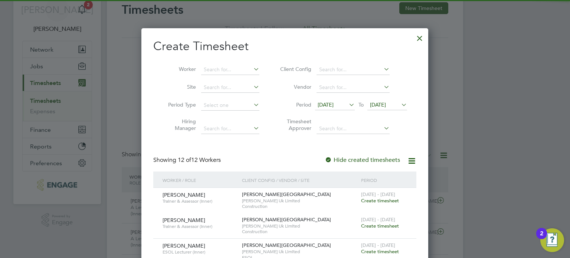
click at [334, 109] on span "15 Sep 2025" at bounding box center [335, 105] width 40 height 10
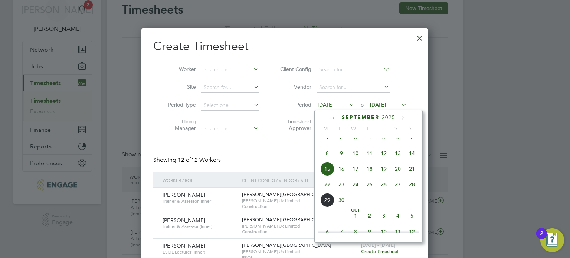
click at [326, 192] on span "22" at bounding box center [327, 184] width 14 height 14
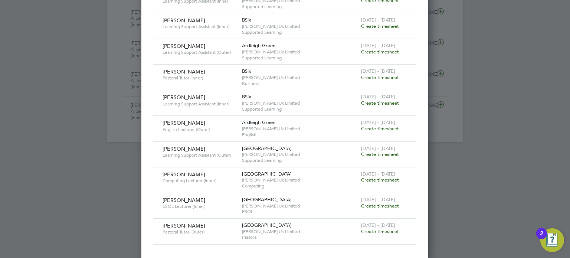
click at [374, 206] on span "Create timesheet" at bounding box center [380, 206] width 38 height 6
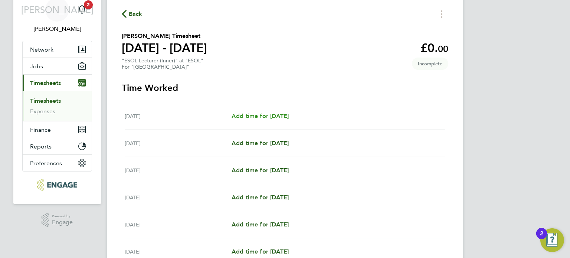
click at [266, 112] on link "Add time for Mon 22 Sep" at bounding box center [260, 116] width 57 height 9
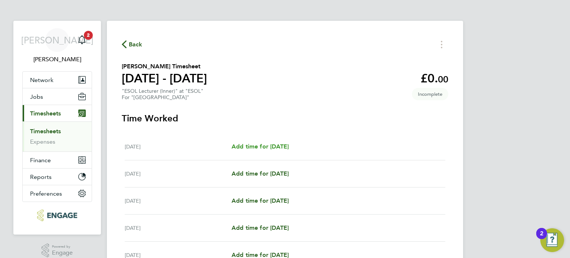
select select "60"
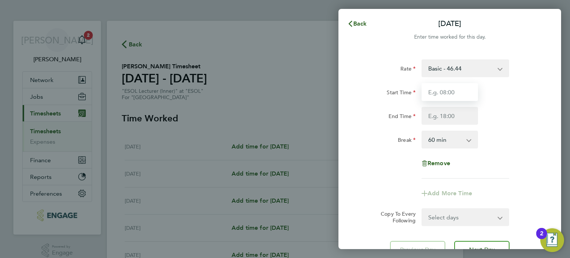
click at [451, 93] on input "Start Time" at bounding box center [450, 92] width 56 height 18
type input "09:00"
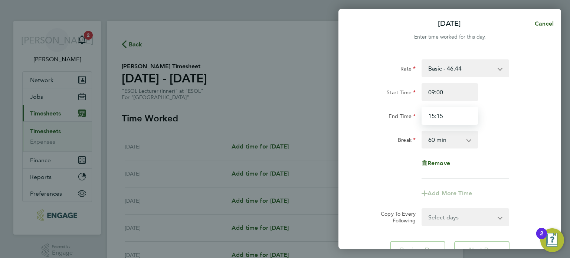
type input "15:15"
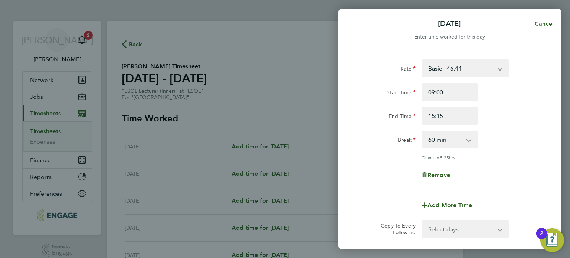
click at [446, 137] on select "0 min 15 min 30 min 45 min 60 min 75 min 90 min" at bounding box center [445, 139] width 46 height 16
select select "75"
click at [422, 131] on select "0 min 15 min 30 min 45 min 60 min 75 min 90 min" at bounding box center [445, 139] width 46 height 16
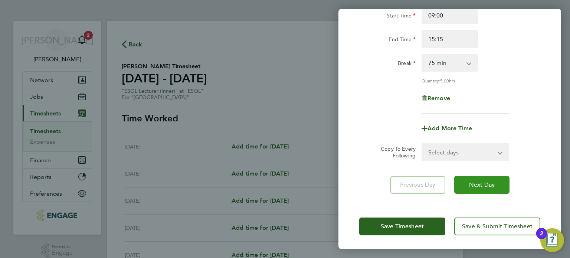
click at [482, 177] on button "Next Day" at bounding box center [481, 185] width 55 height 18
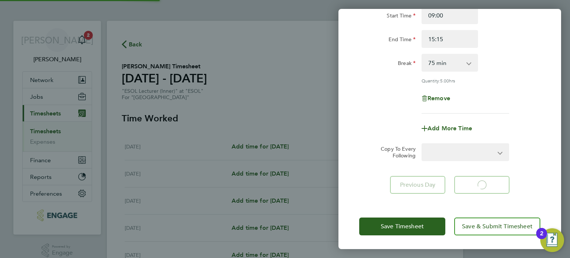
select select "60"
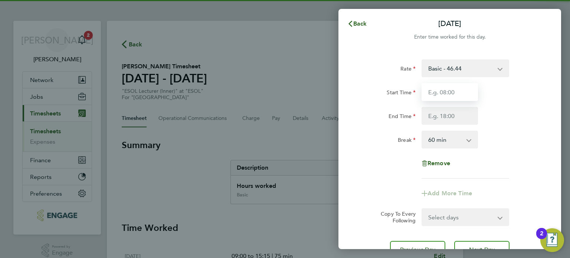
click at [438, 97] on input "Start Time" at bounding box center [450, 92] width 56 height 18
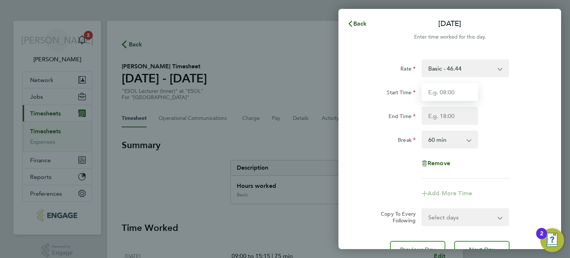
type input "09:00"
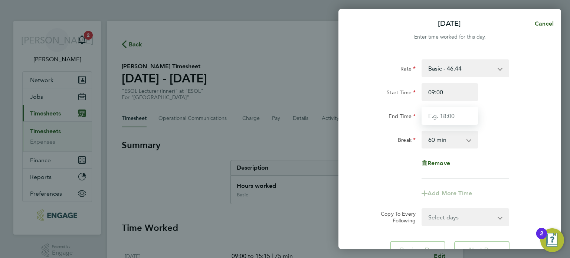
click at [434, 114] on input "End Time" at bounding box center [450, 116] width 56 height 18
type input "2"
type input "15:15"
click at [439, 144] on select "0 min 15 min 30 min 45 min 60 min 75 min 90 min" at bounding box center [445, 139] width 46 height 16
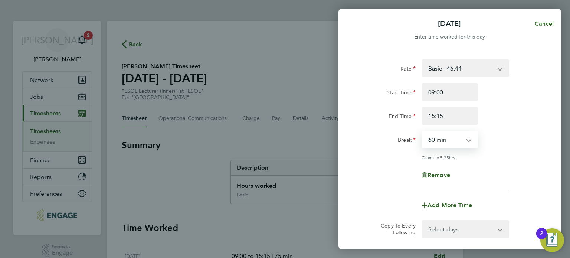
select select "75"
click at [422, 131] on select "0 min 15 min 30 min 45 min 60 min 75 min 90 min" at bounding box center [445, 139] width 46 height 16
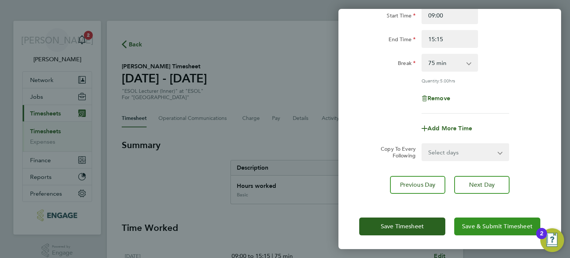
click at [503, 231] on button "Save & Submit Timesheet" at bounding box center [497, 227] width 86 height 18
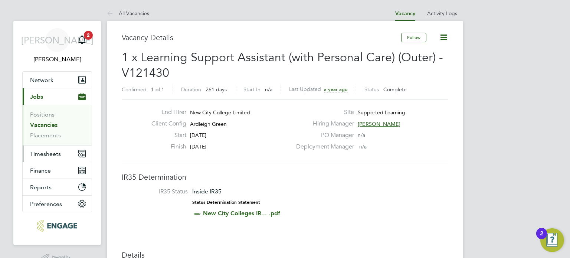
click at [56, 157] on button "Timesheets" at bounding box center [57, 154] width 69 height 16
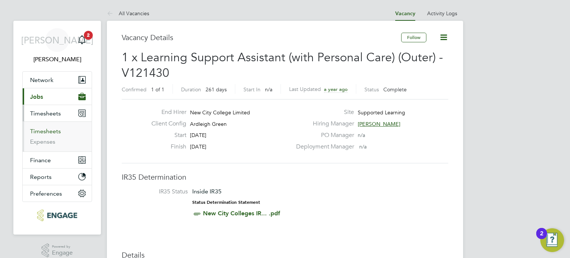
click at [43, 131] on link "Timesheets" at bounding box center [45, 131] width 31 height 7
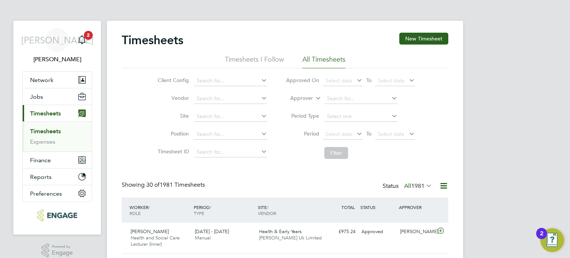
scroll to position [25, 65]
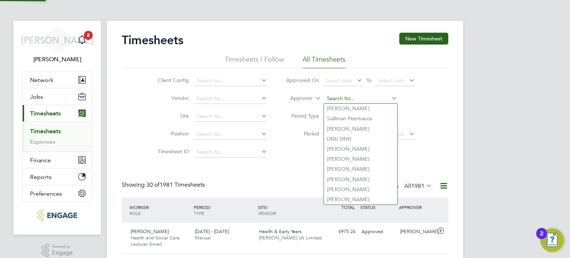
click at [344, 102] on input at bounding box center [360, 99] width 73 height 10
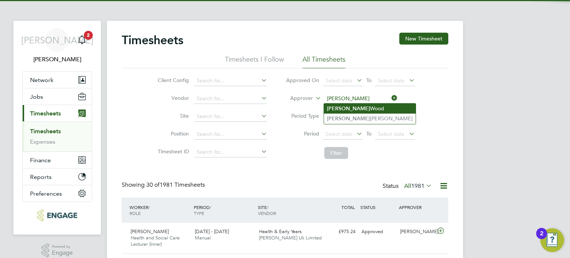
click at [339, 106] on b "Emma" at bounding box center [348, 108] width 43 height 6
type input "[PERSON_NAME]"
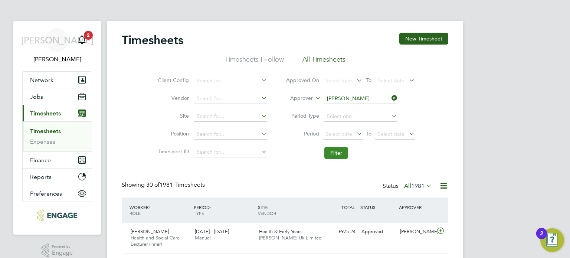
click at [328, 153] on button "Filter" at bounding box center [336, 153] width 24 height 12
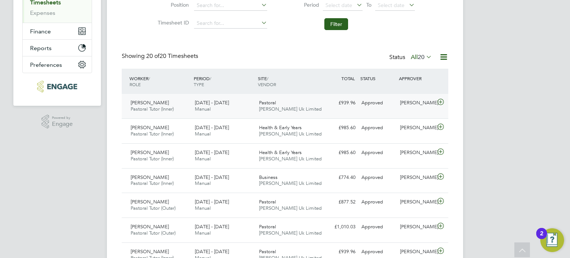
click at [244, 111] on div "15 - 21 Sep 2025 Manual" at bounding box center [224, 106] width 64 height 19
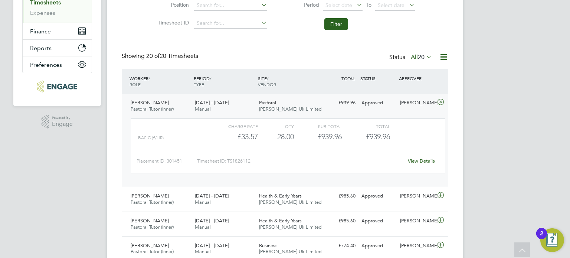
click at [428, 158] on link "View Details" at bounding box center [421, 161] width 27 height 6
click at [420, 163] on link "View Details" at bounding box center [421, 161] width 27 height 6
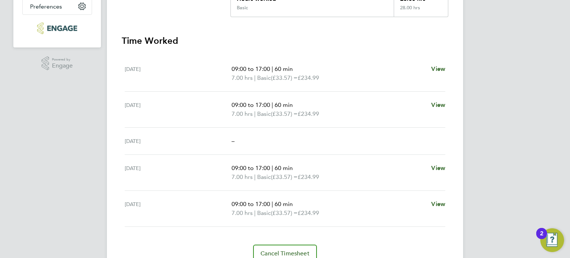
scroll to position [220, 0]
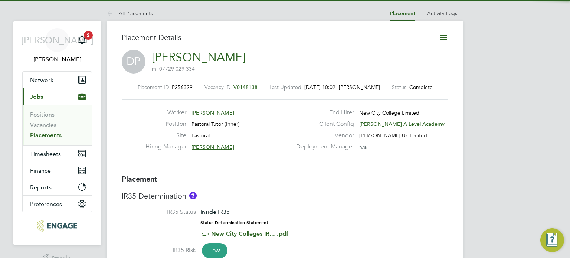
click at [444, 35] on icon at bounding box center [443, 37] width 9 height 9
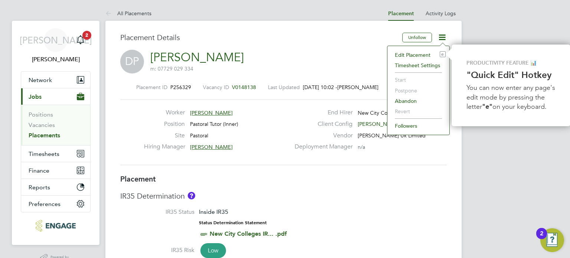
click at [412, 56] on li "Edit Placement e" at bounding box center [418, 55] width 55 height 10
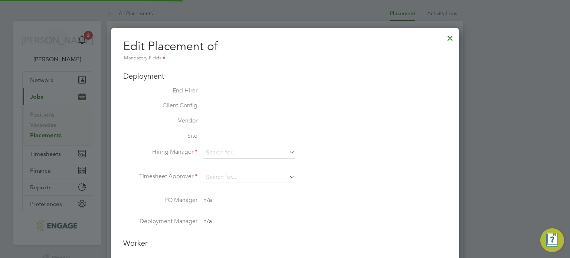
type input "Emma Wood"
type input "Mohon Miah"
type input "22 Nov 2024"
type input "04 Jul 2025"
type input "09:00"
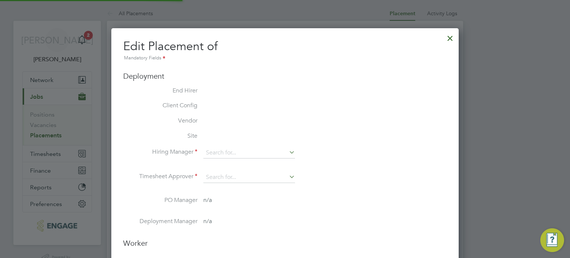
type input "17:00"
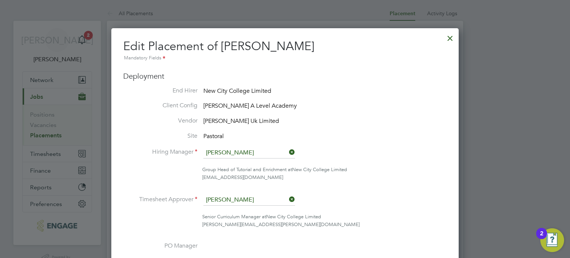
click at [450, 42] on div at bounding box center [450, 36] width 13 height 13
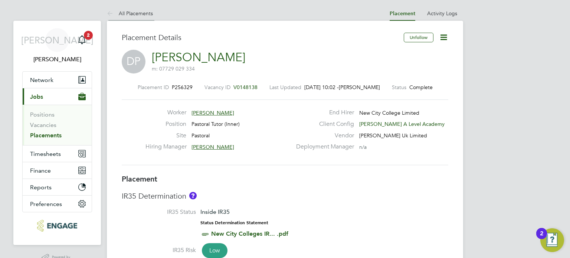
click at [149, 8] on li "All Placements" at bounding box center [130, 13] width 46 height 15
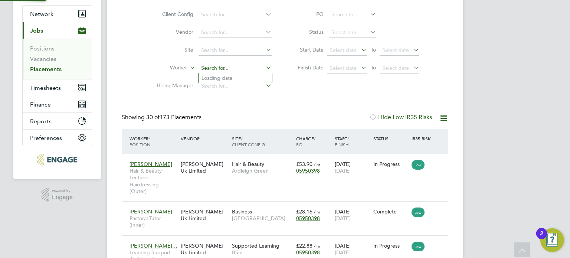
click at [209, 69] on input at bounding box center [235, 68] width 73 height 10
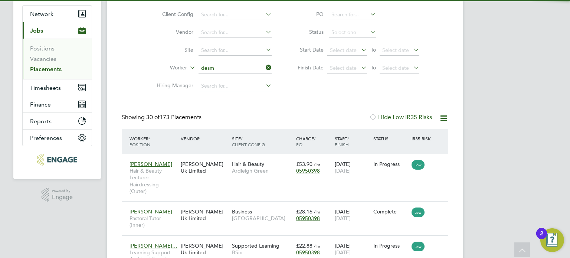
click at [215, 88] on b "Desm" at bounding box center [209, 88] width 14 height 6
type input "[PERSON_NAME]"
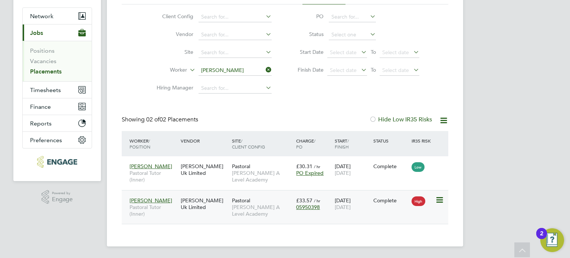
click at [263, 207] on span "Attlee A Level Academy" at bounding box center [262, 210] width 61 height 13
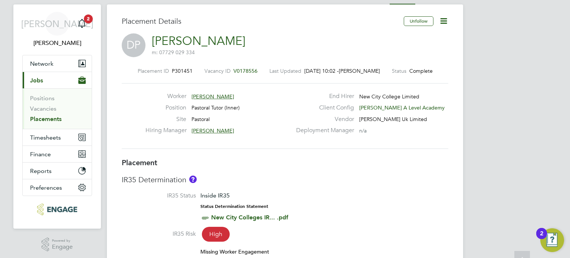
scroll to position [15, 0]
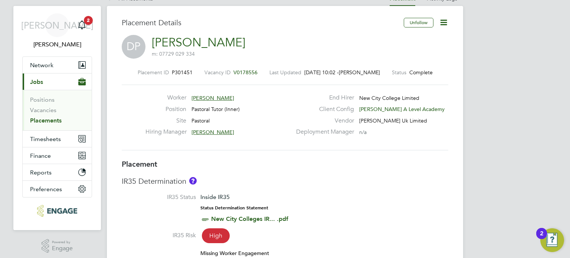
click at [443, 20] on icon at bounding box center [443, 22] width 9 height 9
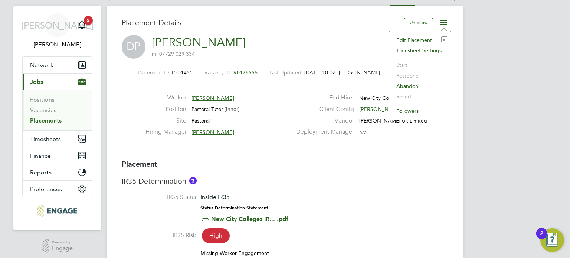
click at [412, 40] on li "Edit Placement e" at bounding box center [420, 40] width 55 height 10
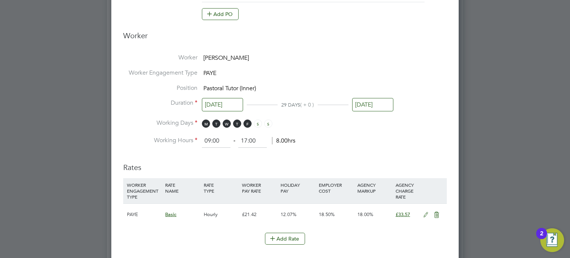
click at [383, 104] on input "19 Sep 2025" at bounding box center [372, 105] width 41 height 14
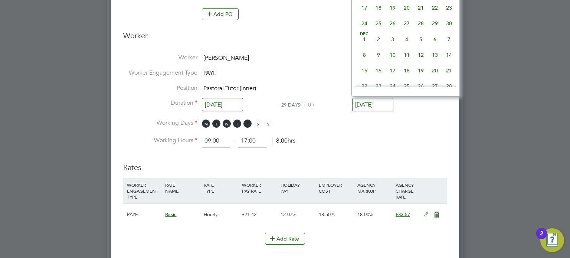
click at [446, 30] on span "30" at bounding box center [449, 23] width 14 height 14
type input "30 Nov 2025"
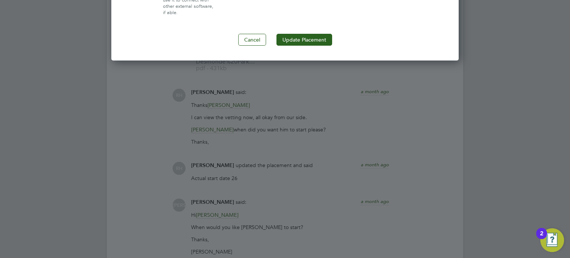
click at [284, 41] on button "Update Placement" at bounding box center [305, 40] width 56 height 12
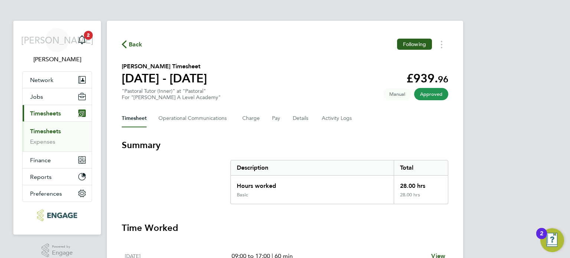
click at [48, 132] on link "Timesheets" at bounding box center [45, 131] width 31 height 7
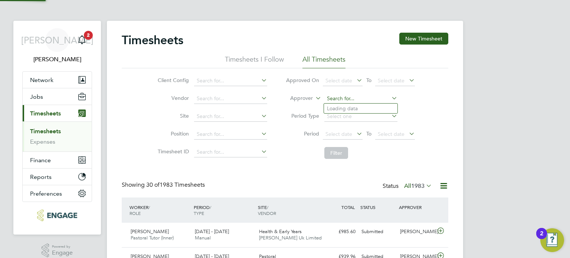
type input "az"
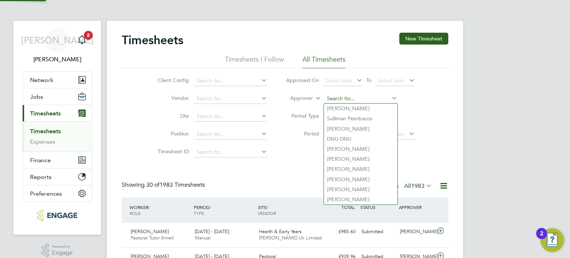
click at [373, 98] on input at bounding box center [360, 99] width 73 height 10
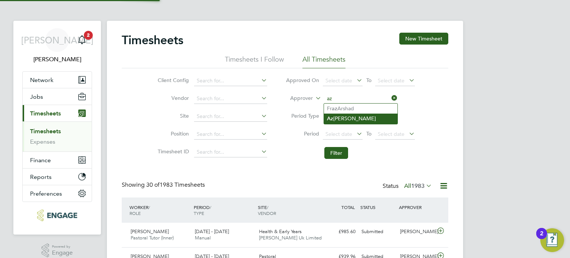
click at [348, 118] on li "Az iza Said" at bounding box center [361, 119] width 74 height 10
type input "[PERSON_NAME]"
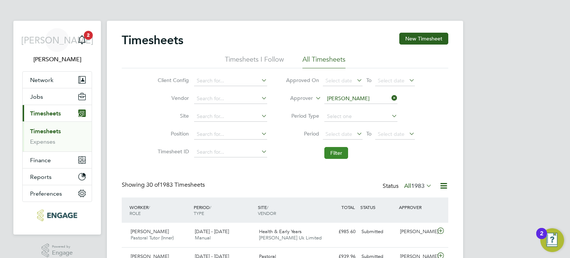
click at [340, 153] on button "Filter" at bounding box center [336, 153] width 24 height 12
